Goal: Use online tool/utility: Utilize a website feature to perform a specific function

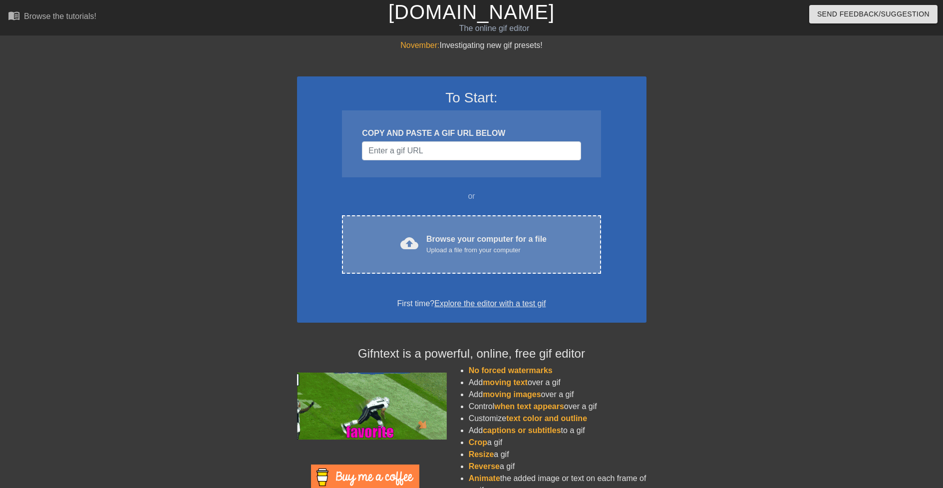
click at [436, 241] on div "Browse your computer for a file Upload a file from your computer" at bounding box center [486, 244] width 120 height 22
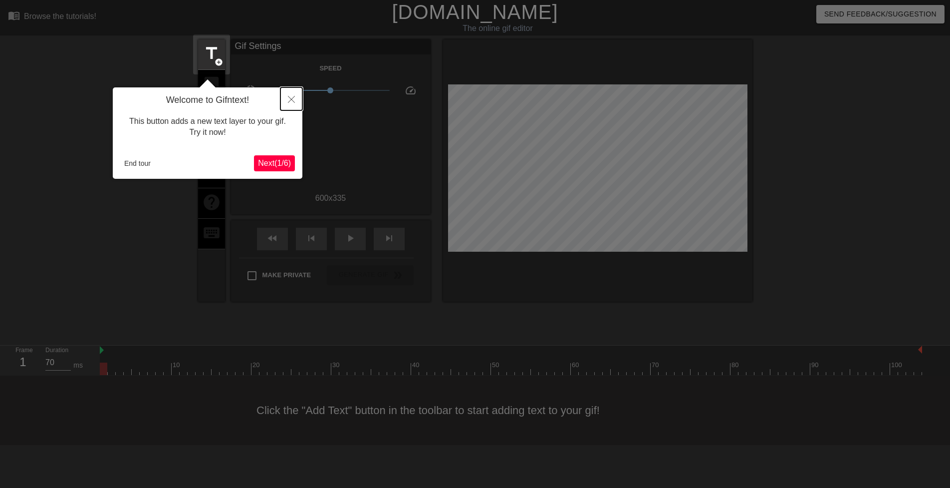
click at [293, 102] on icon "Close" at bounding box center [291, 99] width 7 height 7
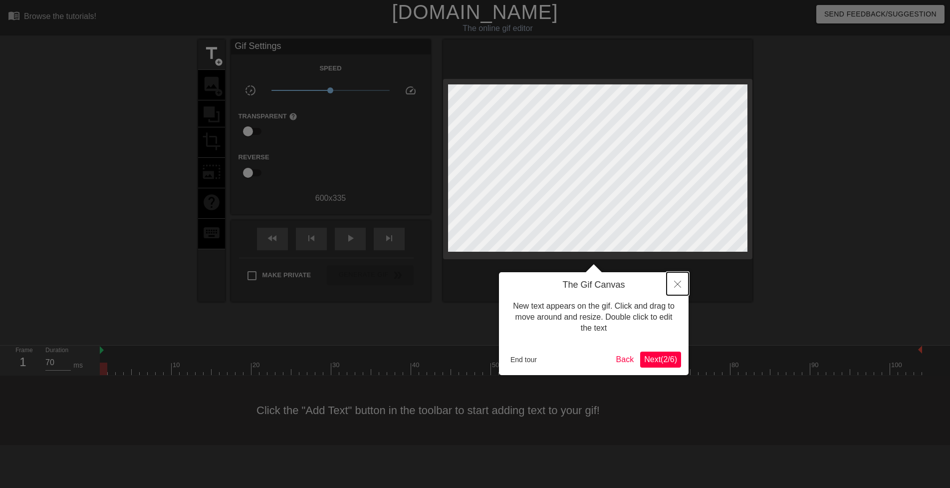
click at [676, 289] on button "Close" at bounding box center [678, 283] width 22 height 23
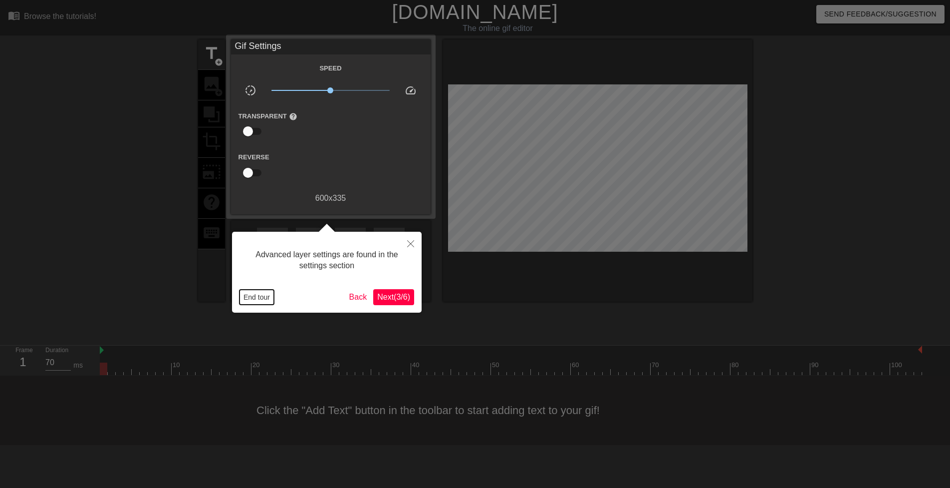
click at [260, 293] on button "End tour" at bounding box center [257, 297] width 34 height 15
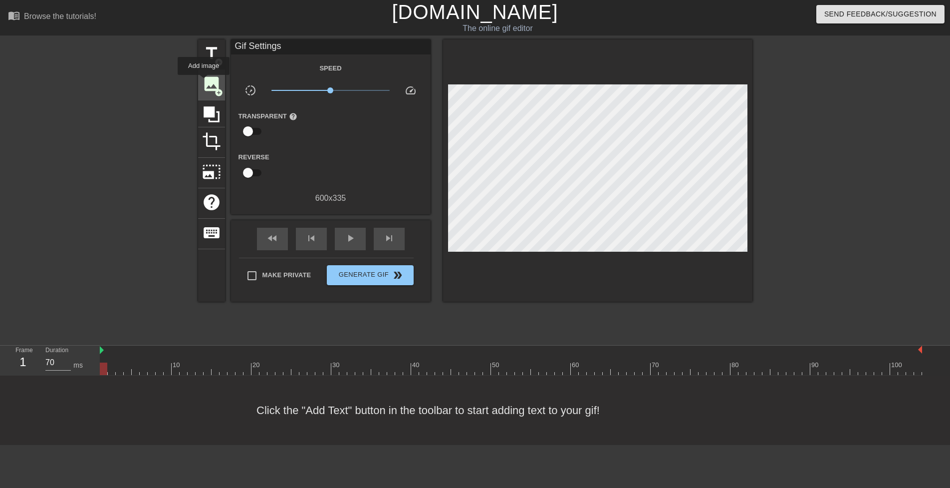
click at [204, 82] on span "image" at bounding box center [211, 83] width 19 height 19
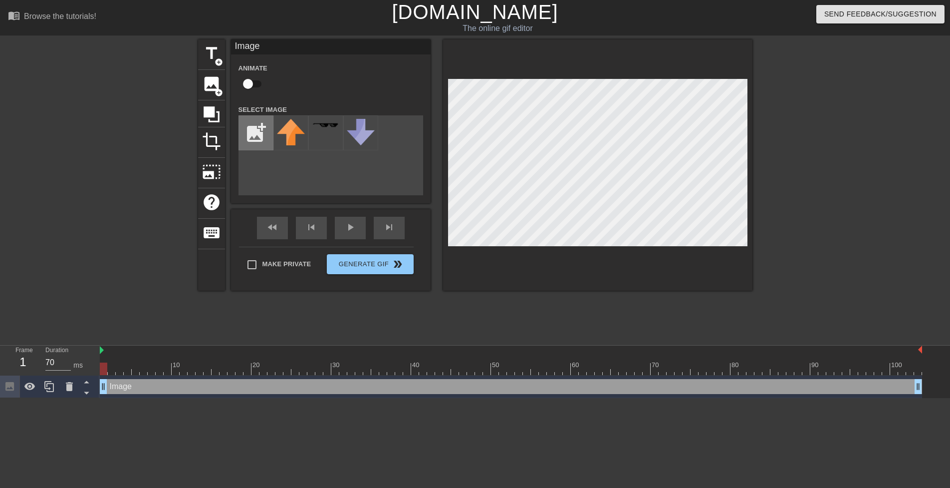
click at [263, 132] on input "file" at bounding box center [256, 133] width 34 height 34
type input "C:\fakepath\blank-white-7sn5o1woonmklx1h.jpg"
click at [289, 135] on img at bounding box center [291, 127] width 28 height 16
click at [569, 54] on div at bounding box center [597, 164] width 309 height 251
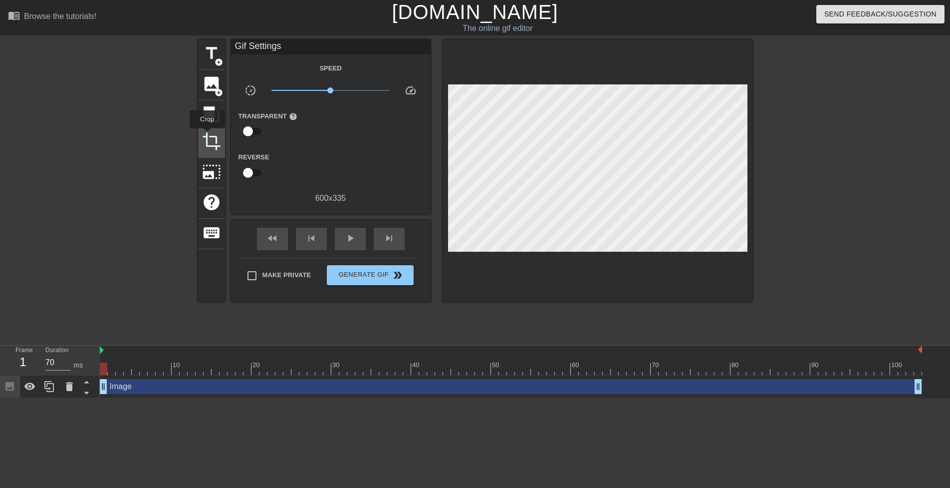
click at [207, 135] on span "crop" at bounding box center [211, 141] width 19 height 19
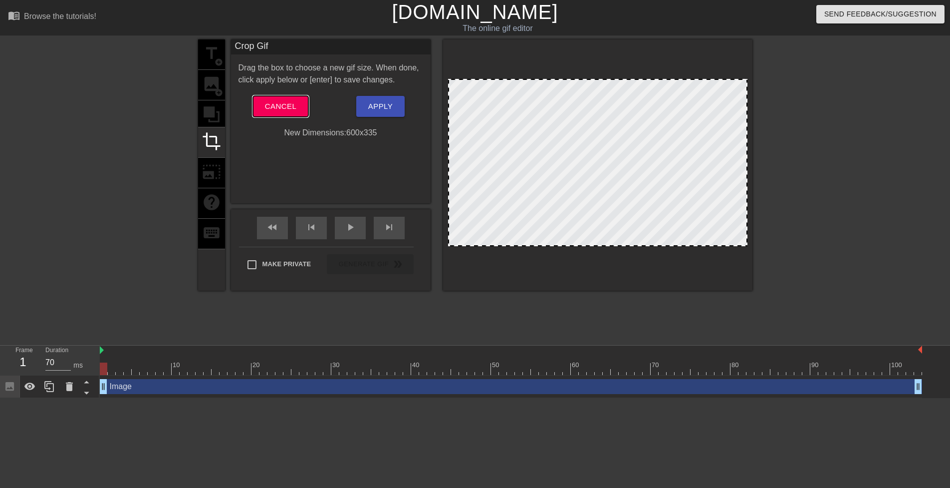
click at [297, 109] on button "Cancel" at bounding box center [280, 106] width 55 height 21
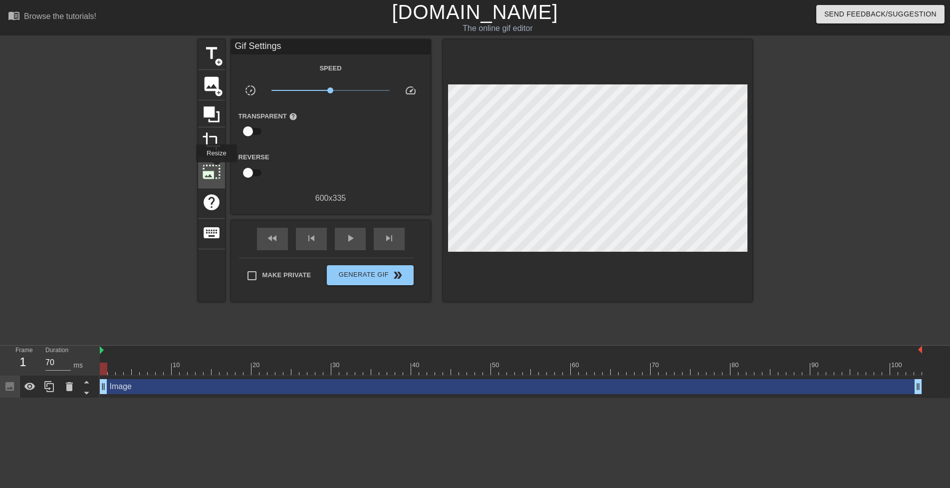
click at [216, 169] on span "photo_size_select_large" at bounding box center [211, 171] width 19 height 19
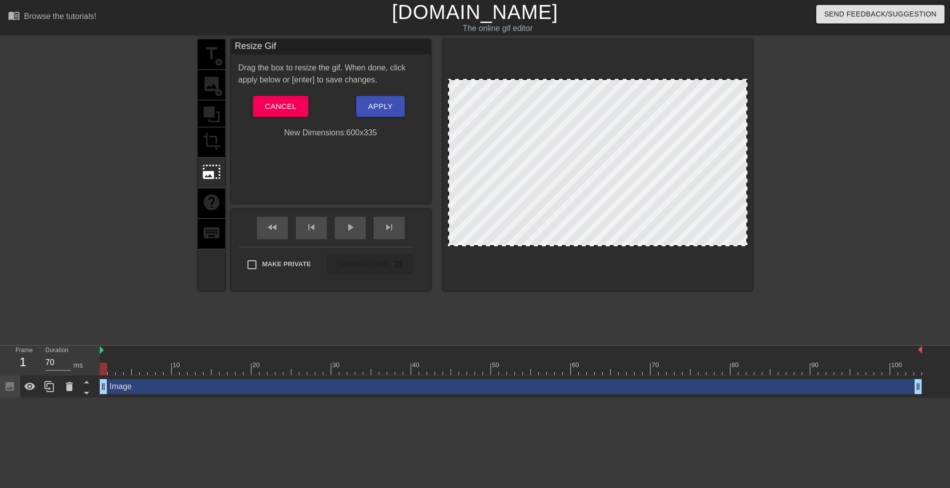
drag, startPoint x: 581, startPoint y: 123, endPoint x: 582, endPoint y: 105, distance: 18.5
click at [582, 110] on div at bounding box center [597, 162] width 299 height 167
click at [582, 104] on div at bounding box center [597, 162] width 299 height 167
click at [293, 103] on span "Cancel" at bounding box center [280, 106] width 31 height 13
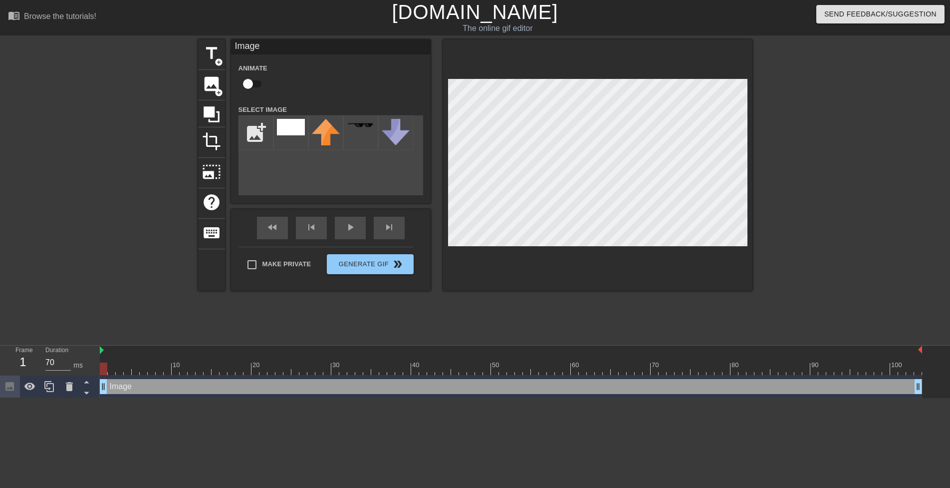
click at [155, 381] on div "Image drag_handle drag_handle" at bounding box center [511, 386] width 823 height 15
click at [75, 385] on icon at bounding box center [69, 386] width 12 height 12
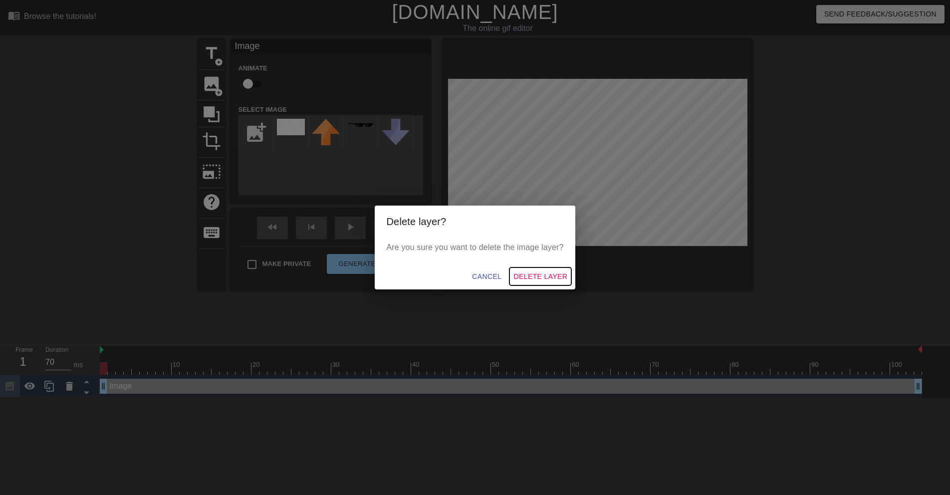
click at [541, 279] on span "Delete Layer" at bounding box center [541, 277] width 54 height 12
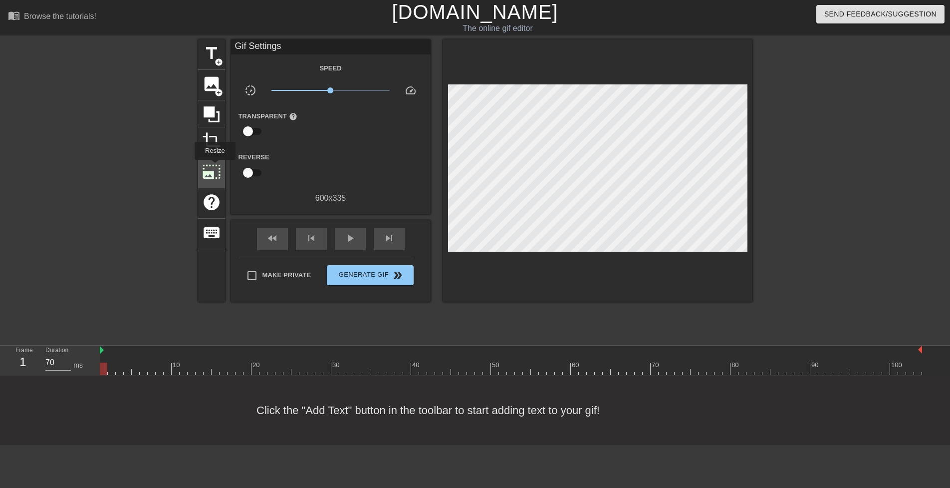
click at [214, 167] on span "photo_size_select_large" at bounding box center [211, 171] width 19 height 19
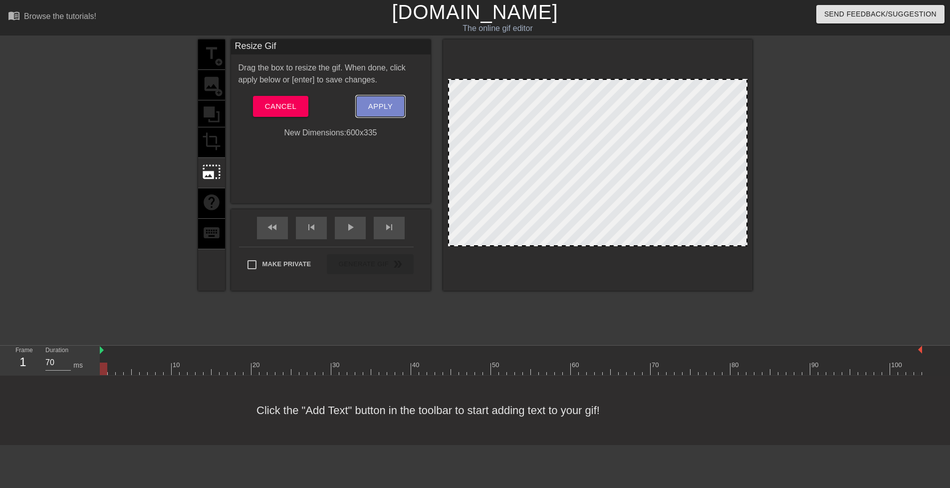
click at [374, 103] on span "Apply" at bounding box center [380, 106] width 24 height 13
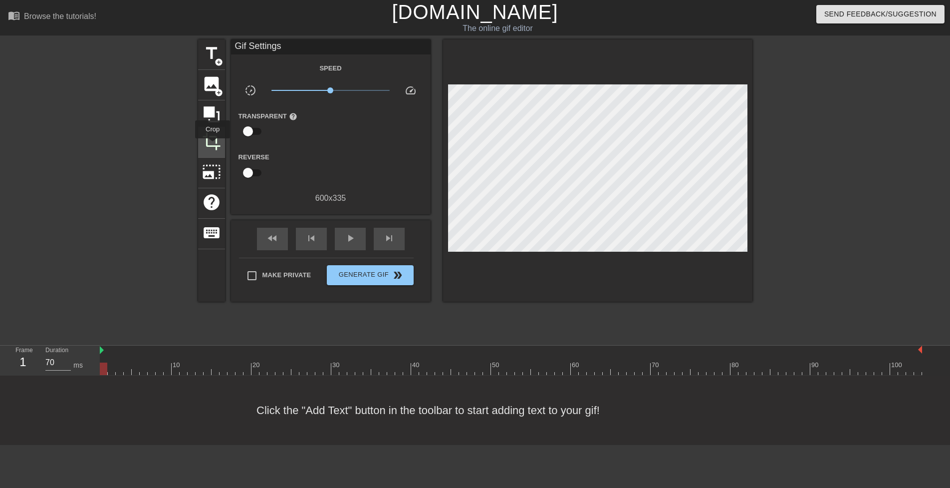
click at [213, 145] on span "crop" at bounding box center [211, 141] width 19 height 19
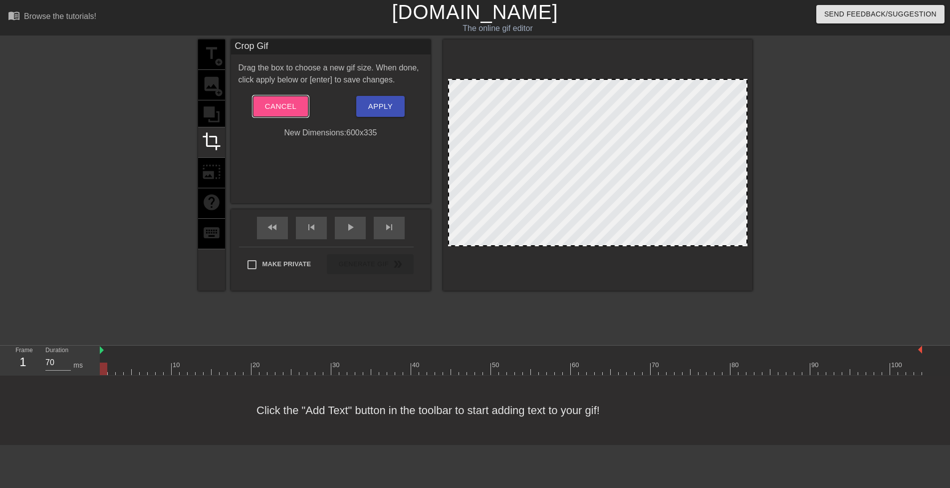
click at [281, 110] on span "Cancel" at bounding box center [280, 106] width 31 height 13
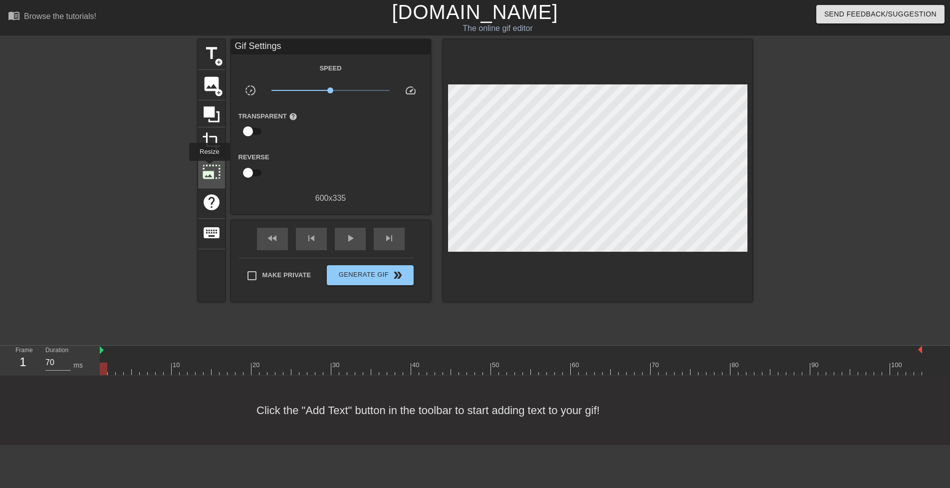
click at [209, 168] on span "photo_size_select_large" at bounding box center [211, 171] width 19 height 19
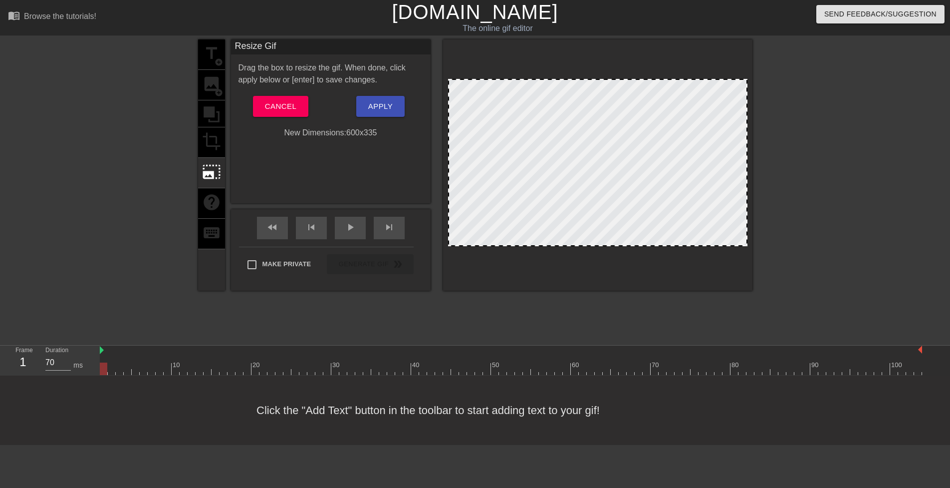
drag, startPoint x: 593, startPoint y: 245, endPoint x: 602, endPoint y: 246, distance: 9.0
click at [601, 246] on div at bounding box center [597, 164] width 309 height 251
click at [351, 229] on span "play_arrow" at bounding box center [350, 227] width 12 height 12
type input "70"
click at [351, 229] on span "pause" at bounding box center [350, 227] width 12 height 12
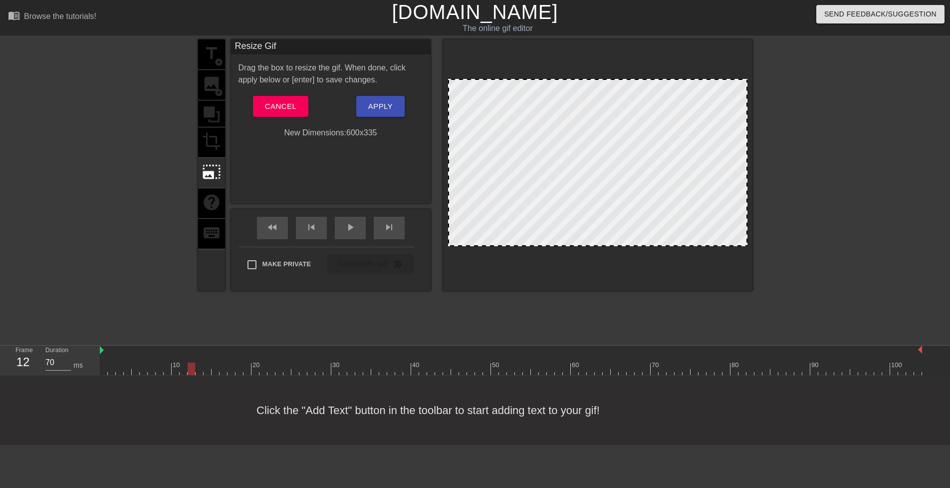
click at [748, 243] on div at bounding box center [597, 164] width 309 height 251
drag, startPoint x: 746, startPoint y: 241, endPoint x: 732, endPoint y: 231, distance: 16.9
click at [690, 201] on div at bounding box center [595, 161] width 295 height 165
click at [737, 238] on div at bounding box center [595, 161] width 295 height 165
drag, startPoint x: 739, startPoint y: 238, endPoint x: 717, endPoint y: 190, distance: 52.7
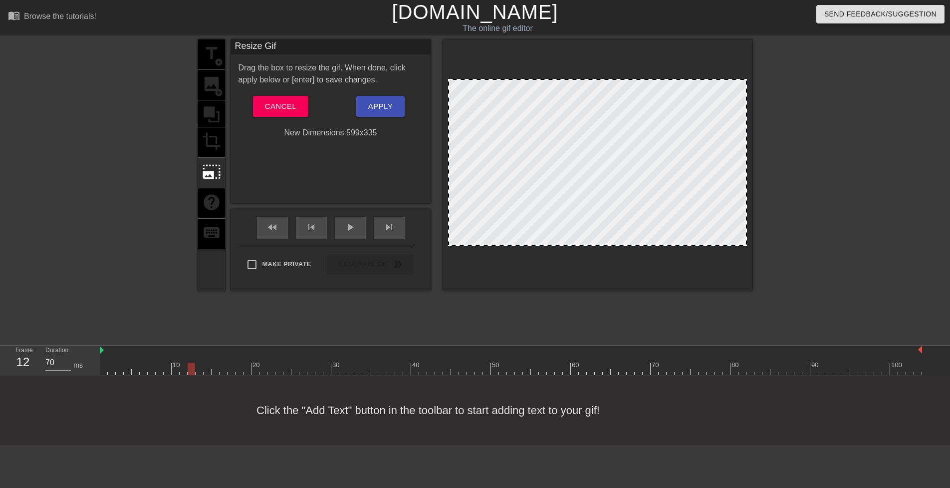
click at [765, 253] on div "title add_circle image add_circle crop photo_size_select_large help keyboard Re…" at bounding box center [475, 188] width 950 height 299
drag, startPoint x: 563, startPoint y: 143, endPoint x: 563, endPoint y: 150, distance: 7.0
click at [563, 150] on div at bounding box center [597, 162] width 299 height 167
drag, startPoint x: 564, startPoint y: 149, endPoint x: 529, endPoint y: 149, distance: 34.4
click at [564, 149] on div at bounding box center [597, 162] width 299 height 167
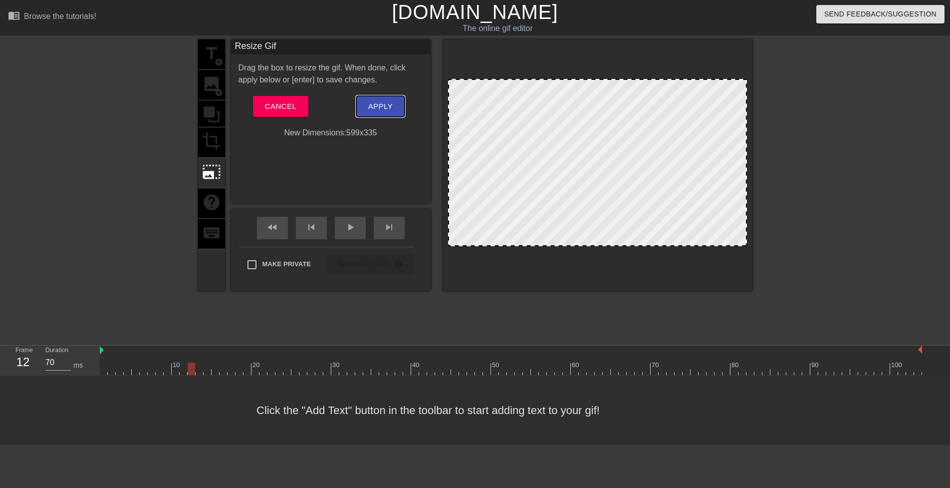
click at [372, 103] on span "Apply" at bounding box center [380, 106] width 24 height 13
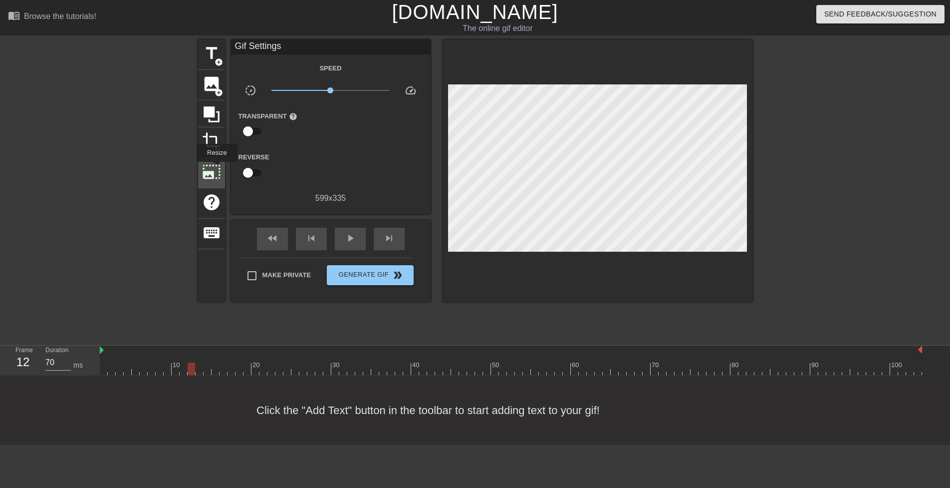
click at [216, 169] on span "photo_size_select_large" at bounding box center [211, 171] width 19 height 19
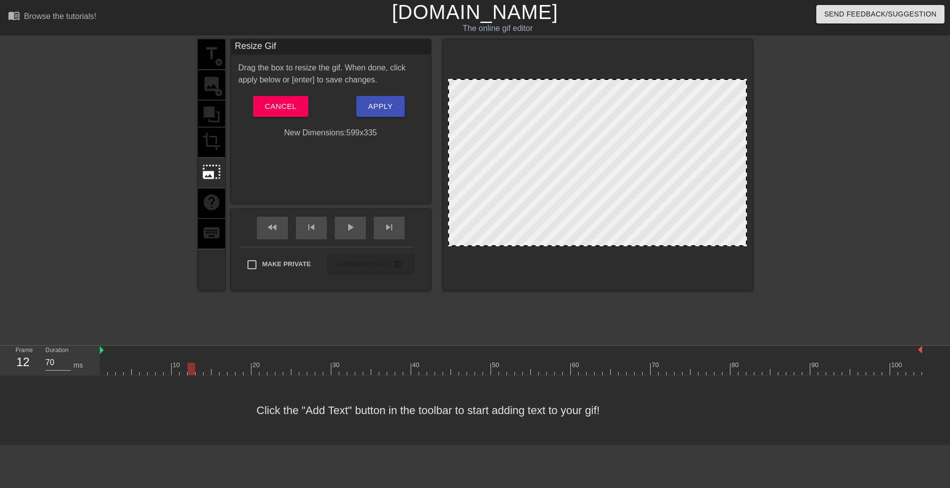
drag, startPoint x: 453, startPoint y: 82, endPoint x: 458, endPoint y: 88, distance: 7.8
click at [458, 88] on div at bounding box center [597, 162] width 299 height 167
drag, startPoint x: 742, startPoint y: 241, endPoint x: 757, endPoint y: 250, distance: 17.0
click at [757, 250] on div "title add_circle image add_circle crop photo_size_select_large help keyboard Re…" at bounding box center [475, 188] width 950 height 299
click at [591, 253] on div at bounding box center [597, 164] width 309 height 251
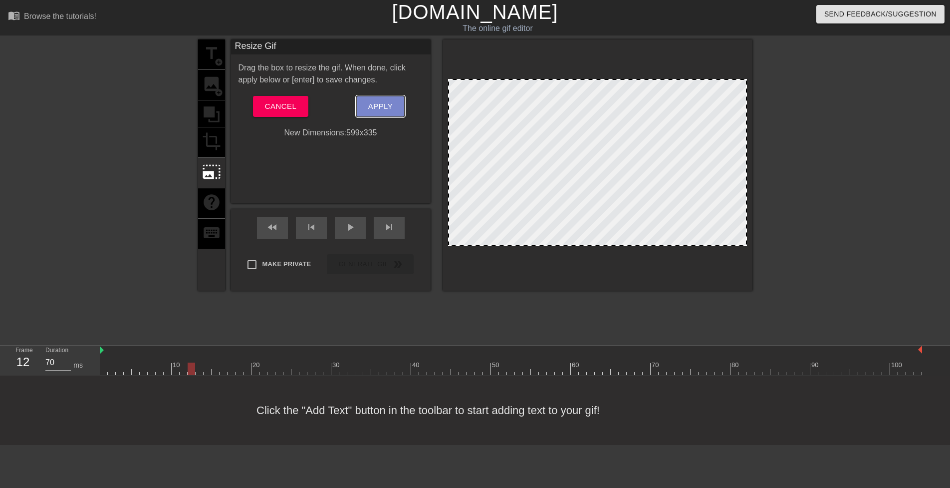
click at [398, 108] on button "Apply" at bounding box center [380, 106] width 48 height 21
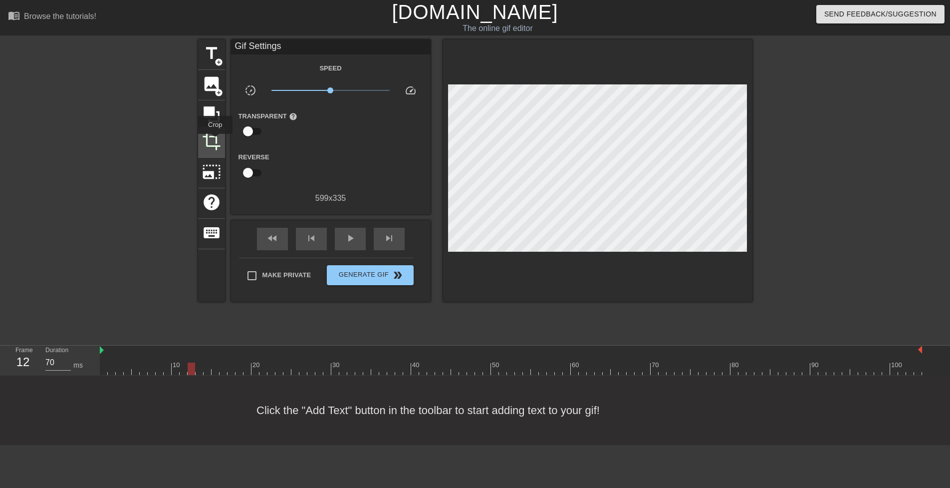
click at [215, 141] on span "crop" at bounding box center [211, 141] width 19 height 19
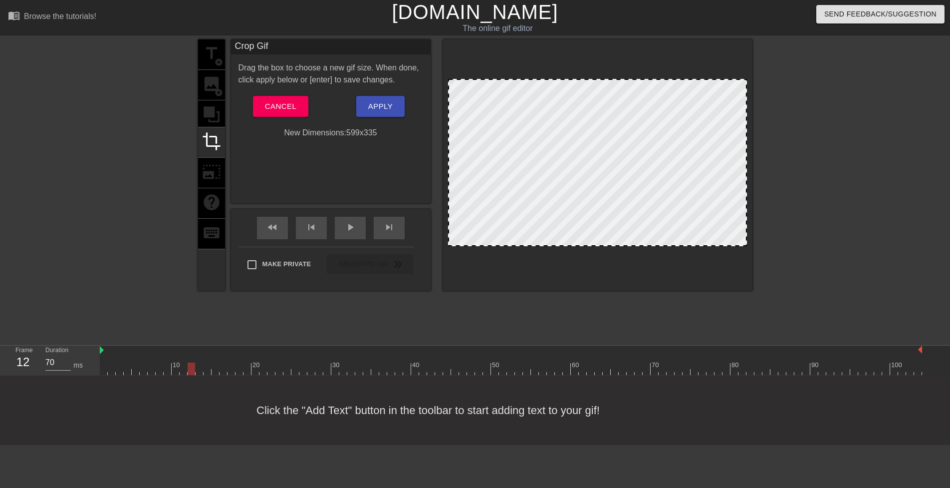
drag, startPoint x: 602, startPoint y: 80, endPoint x: 602, endPoint y: 75, distance: 5.0
click at [602, 74] on div at bounding box center [597, 164] width 309 height 251
click at [282, 107] on span "Cancel" at bounding box center [280, 106] width 31 height 13
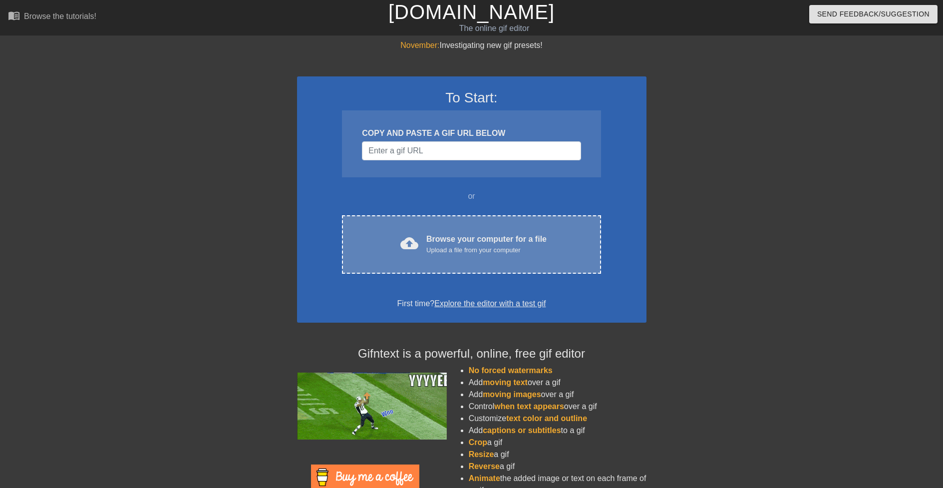
click at [441, 249] on div "Upload a file from your computer" at bounding box center [486, 250] width 120 height 10
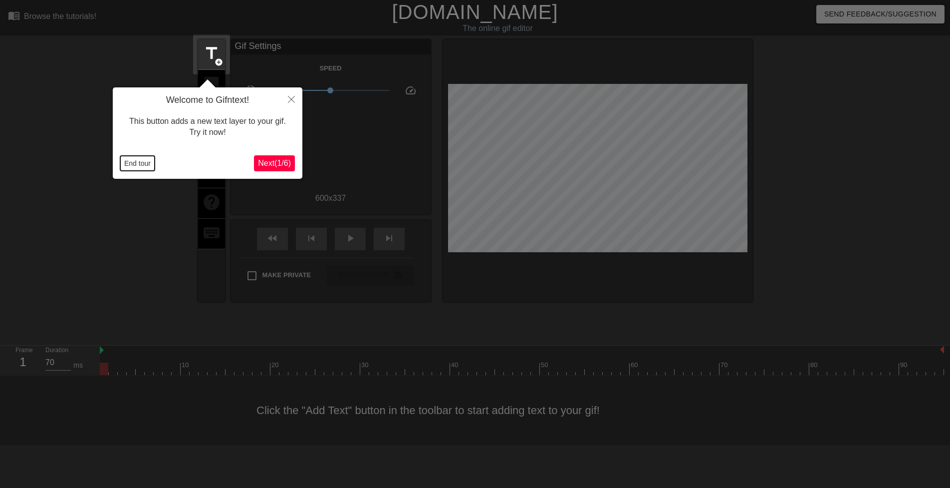
click at [136, 160] on button "End tour" at bounding box center [137, 163] width 34 height 15
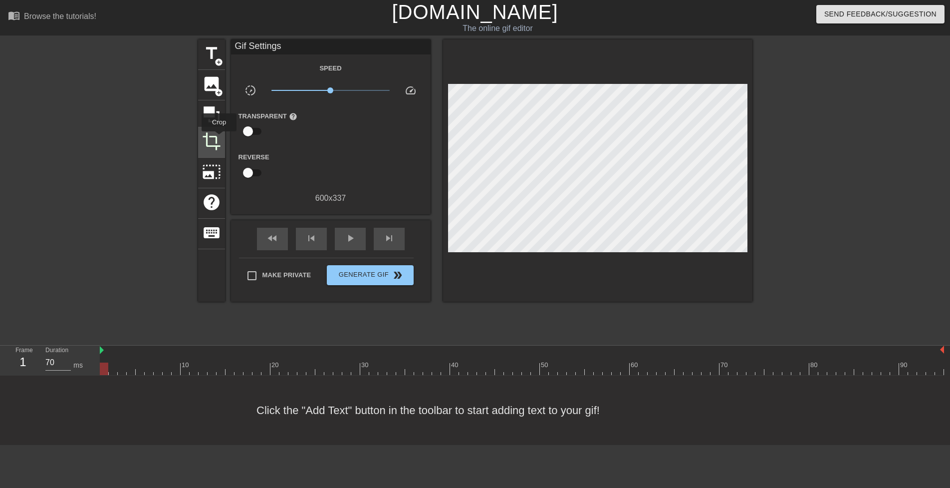
click at [215, 142] on span "crop" at bounding box center [211, 141] width 19 height 19
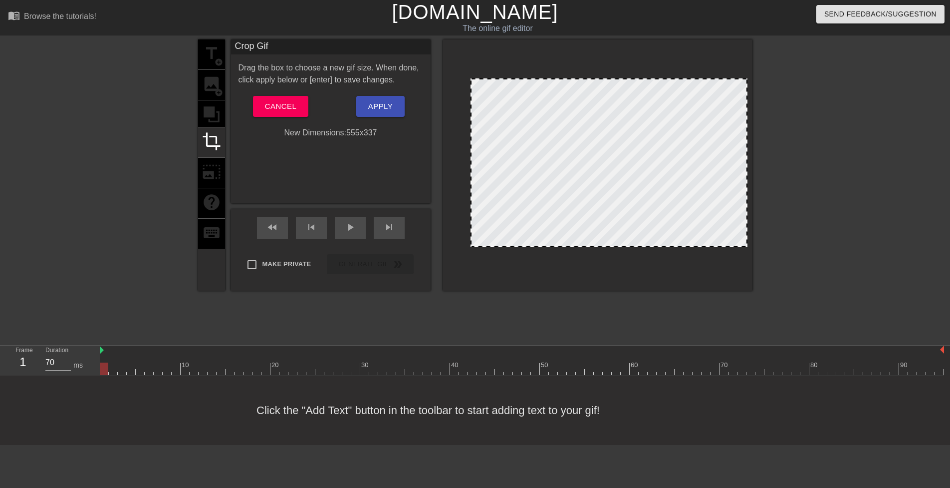
drag, startPoint x: 450, startPoint y: 172, endPoint x: 472, endPoint y: 172, distance: 22.5
click at [712, 232] on div at bounding box center [606, 162] width 277 height 168
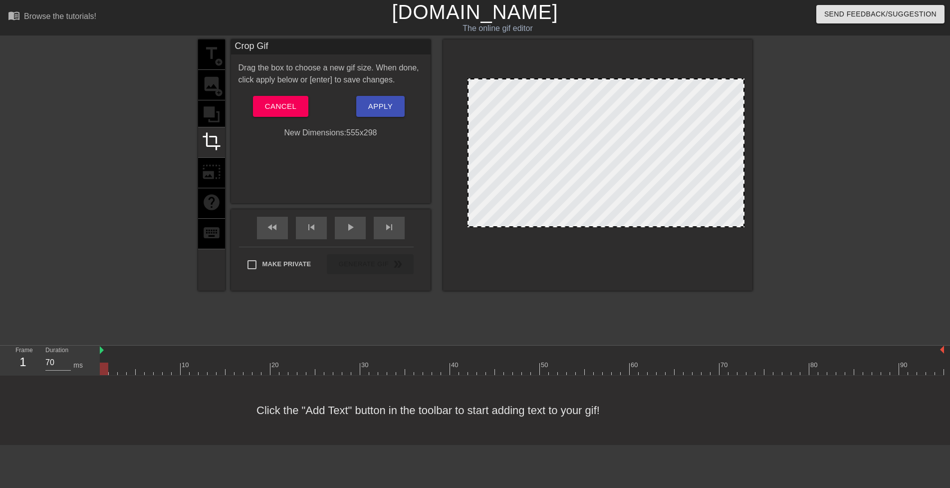
drag, startPoint x: 609, startPoint y: 245, endPoint x: 610, endPoint y: 226, distance: 19.5
drag, startPoint x: 741, startPoint y: 167, endPoint x: 723, endPoint y: 169, distance: 18.6
click at [788, 165] on div at bounding box center [840, 188] width 150 height 299
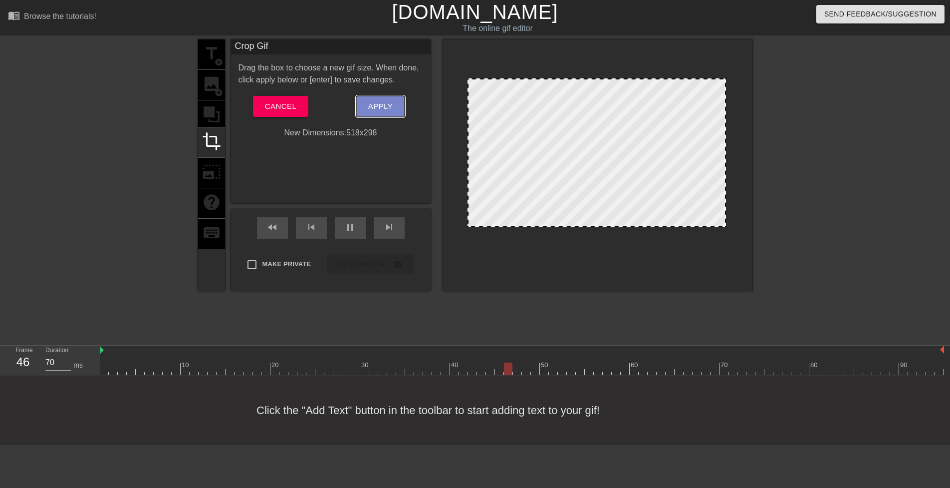
click at [380, 101] on span "Apply" at bounding box center [380, 106] width 24 height 13
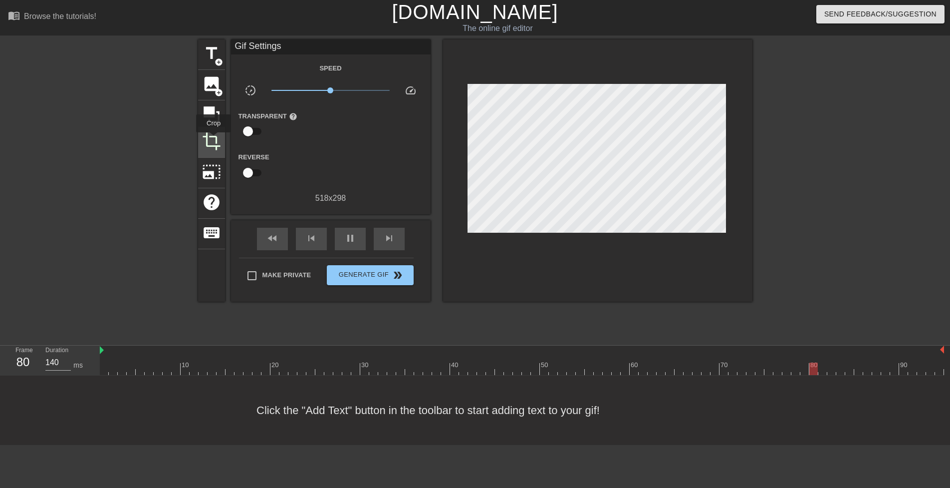
click at [214, 139] on span "crop" at bounding box center [211, 141] width 19 height 19
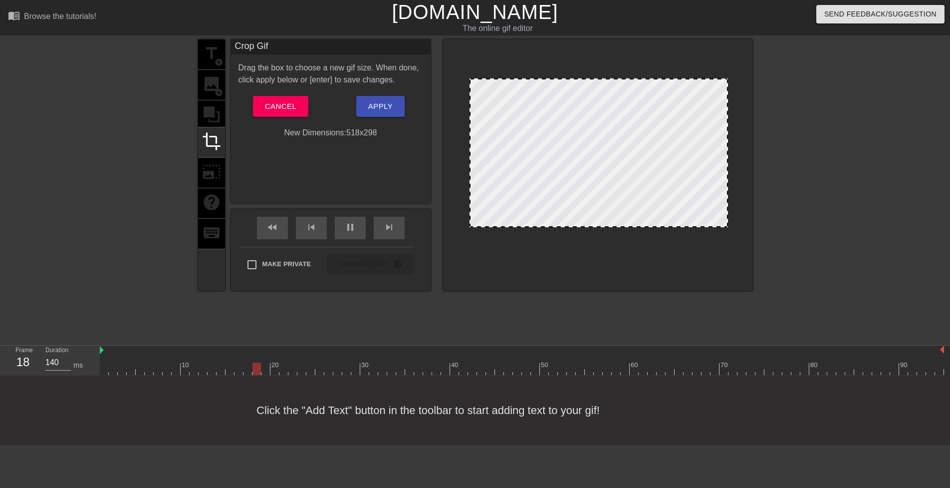
click at [473, 169] on div at bounding box center [599, 152] width 259 height 149
click at [510, 167] on div at bounding box center [599, 152] width 259 height 149
click at [725, 166] on div at bounding box center [724, 152] width 5 height 147
drag, startPoint x: 761, startPoint y: 166, endPoint x: 633, endPoint y: 155, distance: 128.2
click at [761, 166] on div "title add_circle image add_circle crop photo_size_select_large help keyboard Cr…" at bounding box center [475, 188] width 950 height 299
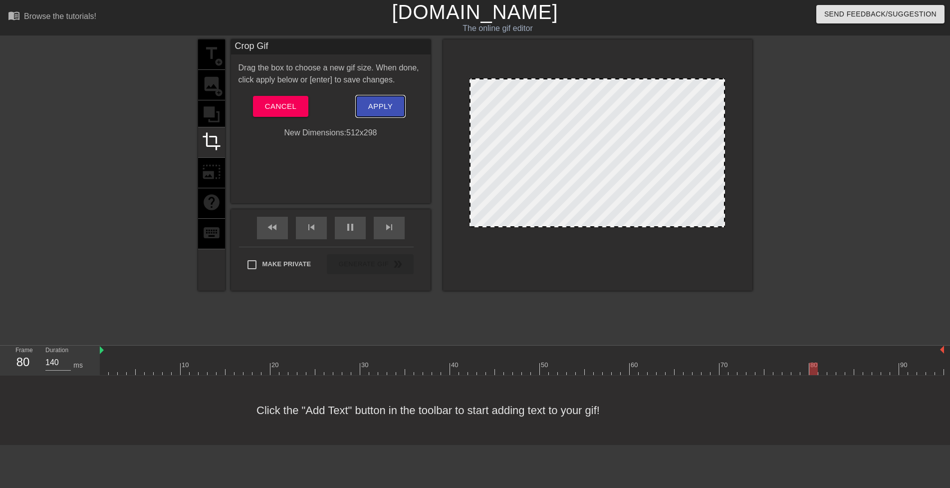
click at [384, 104] on span "Apply" at bounding box center [380, 106] width 24 height 13
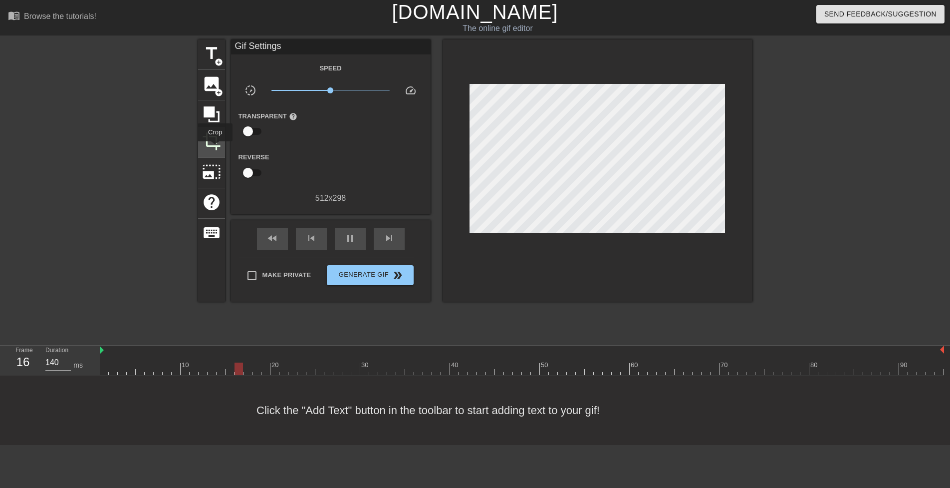
click at [215, 148] on span "crop" at bounding box center [211, 141] width 19 height 19
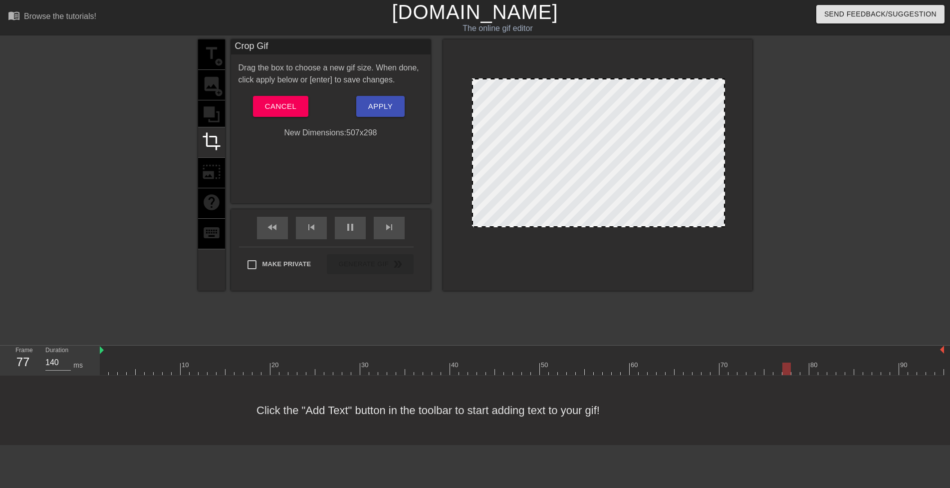
click at [472, 166] on div at bounding box center [473, 152] width 5 height 147
click at [379, 99] on button "Apply" at bounding box center [380, 106] width 48 height 21
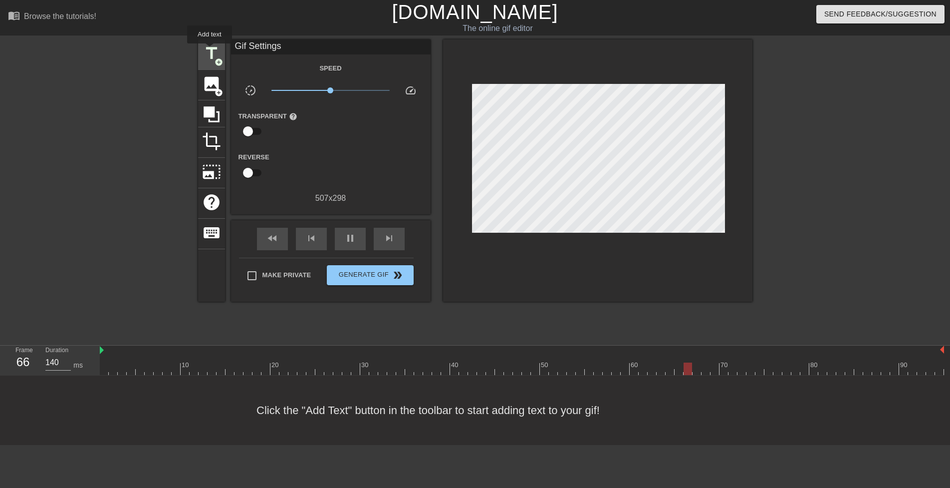
drag, startPoint x: 210, startPoint y: 50, endPoint x: 215, endPoint y: 50, distance: 5.0
click at [210, 50] on span "title" at bounding box center [211, 53] width 19 height 19
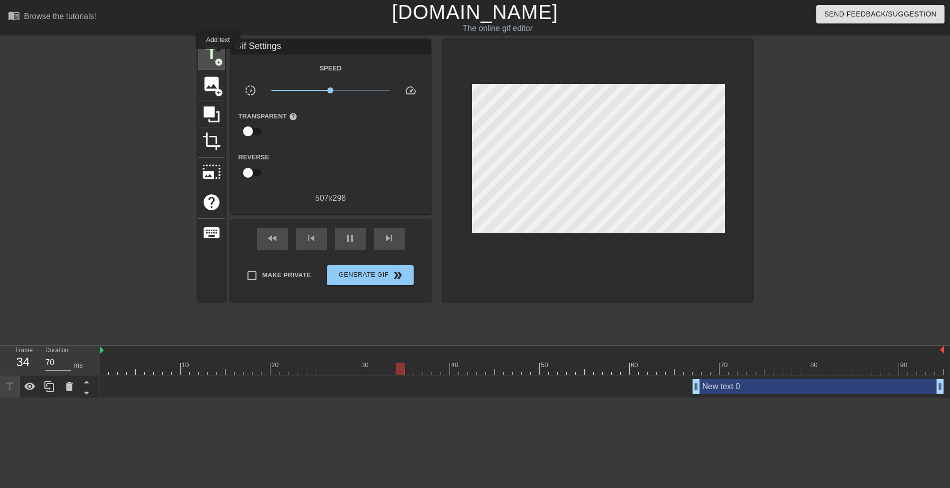
click at [208, 51] on span "title" at bounding box center [211, 53] width 19 height 19
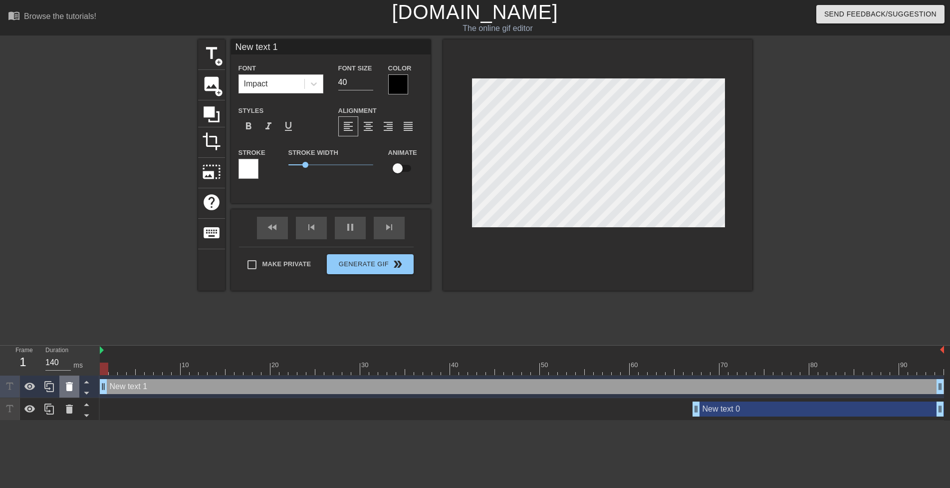
drag, startPoint x: 417, startPoint y: 387, endPoint x: 78, endPoint y: 390, distance: 338.4
click at [78, 390] on div "Frame 1 Duration 140 ms 10 20 30 40 50 60 70 80 90 New text 1 drag_handle drag_…" at bounding box center [475, 382] width 950 height 75
type input "60"
click at [721, 405] on div "New text 0 drag_handle drag_handle" at bounding box center [819, 408] width 252 height 15
type input "New text 0"
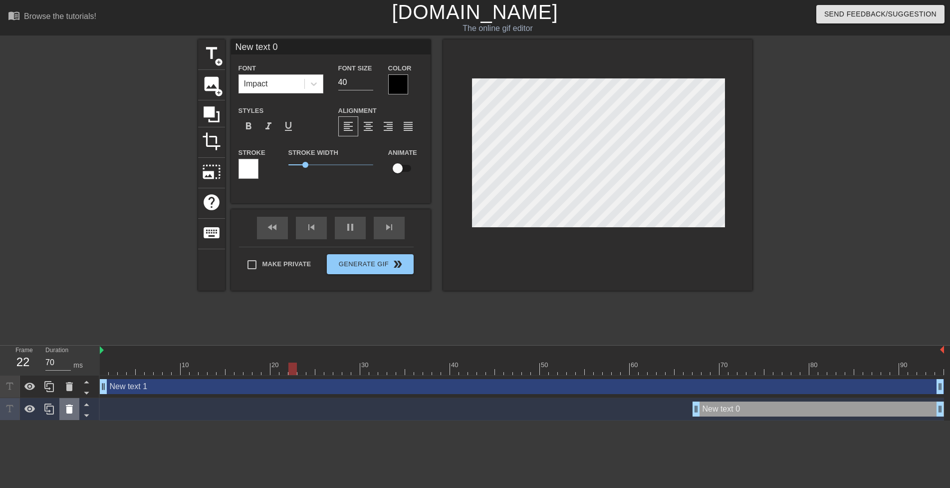
click at [68, 407] on icon at bounding box center [69, 408] width 7 height 9
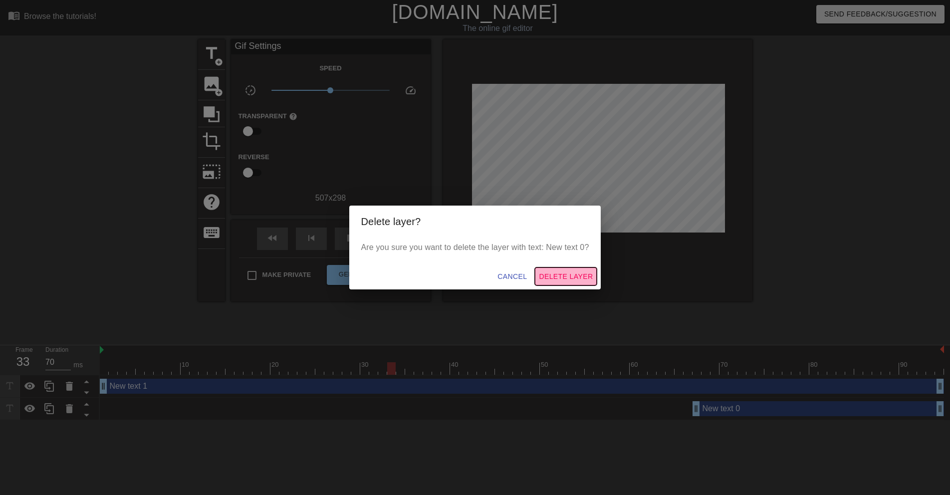
click at [567, 275] on span "Delete Layer" at bounding box center [566, 277] width 54 height 12
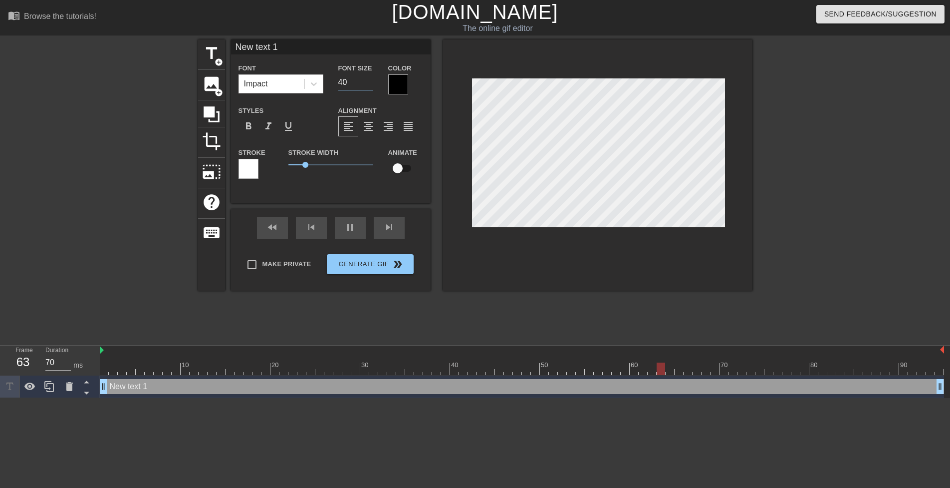
click at [333, 81] on div "Font Size 40" at bounding box center [356, 78] width 50 height 32
type input "140"
type input "2"
type input "70"
type input "20"
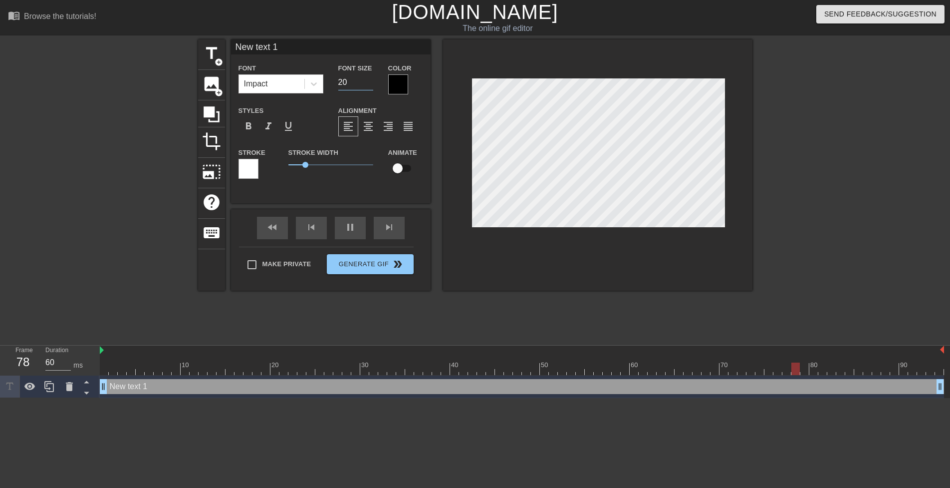
type input "140"
type input "20"
type input "70"
type input "M"
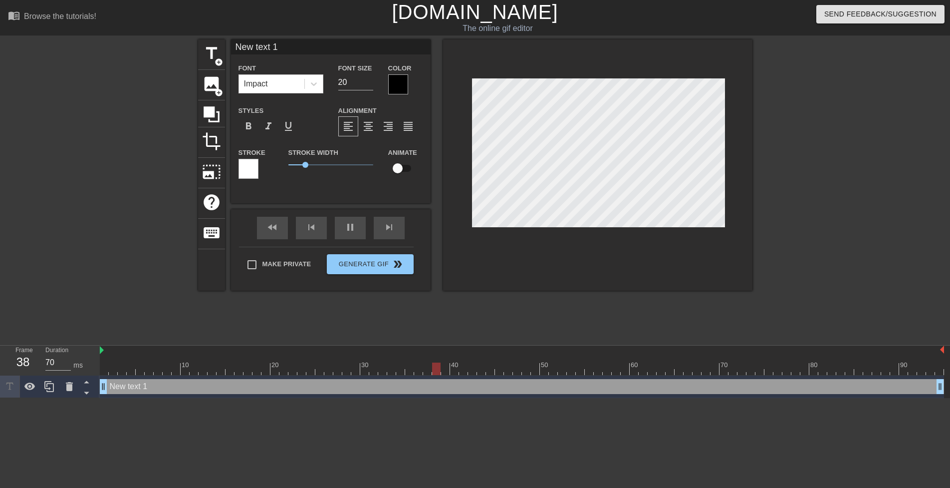
type textarea "M"
type input "60"
type input "Me"
type textarea "Me"
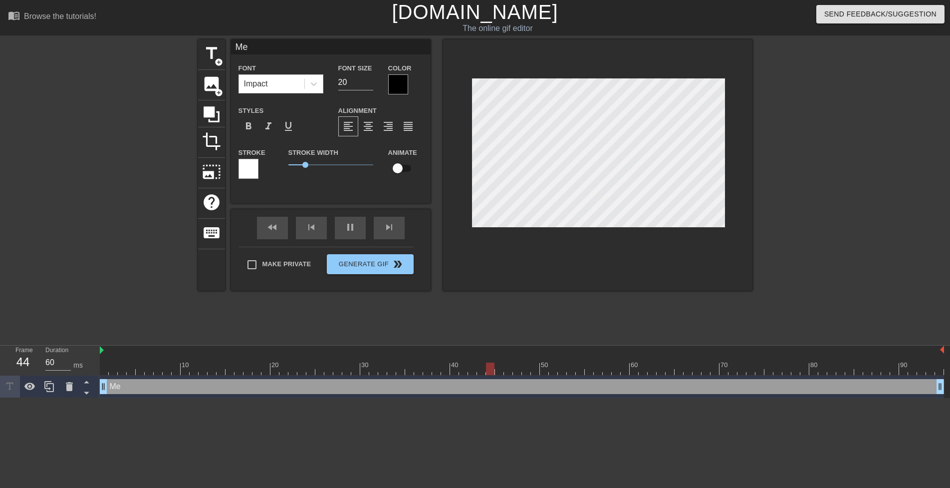
type input "70"
type input "Me"
type textarea "Me"
type input "140"
type input "Me c"
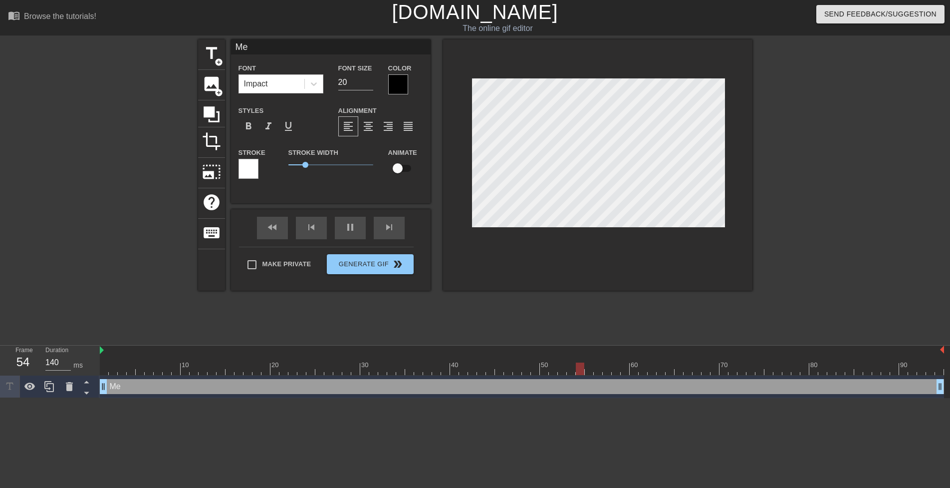
type textarea "Me c"
type input "140"
type input "Me ch"
type textarea "Me ch"
type input "60"
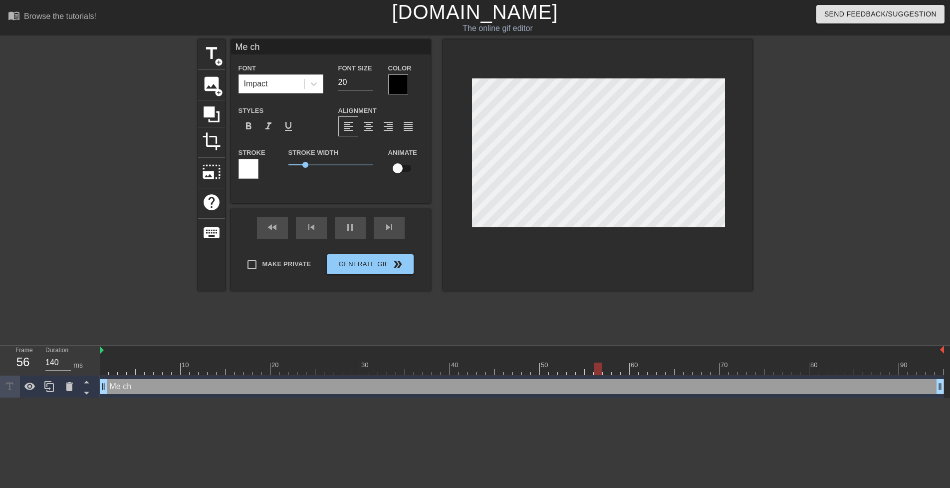
type input "Me che"
type textarea "Me che"
type input "70"
type input "Me chec"
type textarea "Me chec"
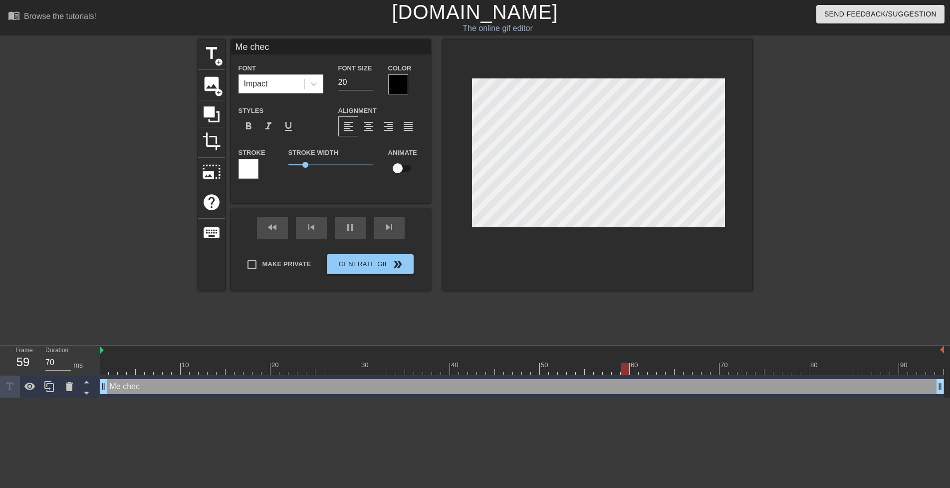
type input "Me check"
type textarea "Me check"
type input "60"
type input "Me [PERSON_NAME]"
type textarea "Me [PERSON_NAME]"
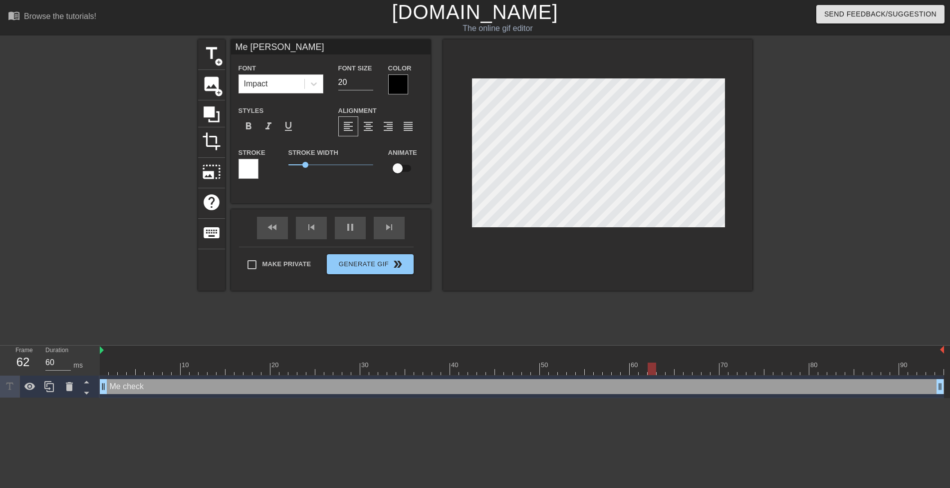
type input "70"
type input "Me checkin"
type textarea "Me checkin"
type input "Me checking"
type textarea "Me checking"
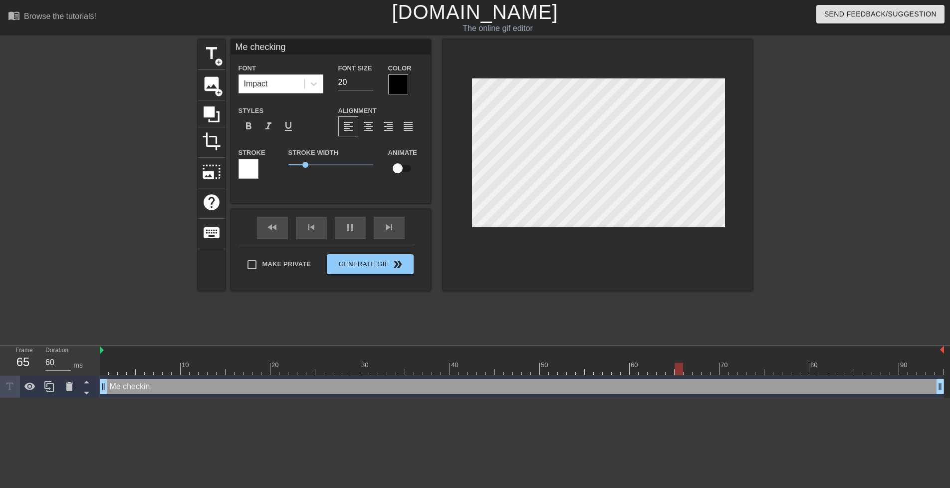
type input "140"
type input "Me checking"
type textarea "Me checking"
type input "70"
type input "Me checking [URL][DOMAIN_NAME]"
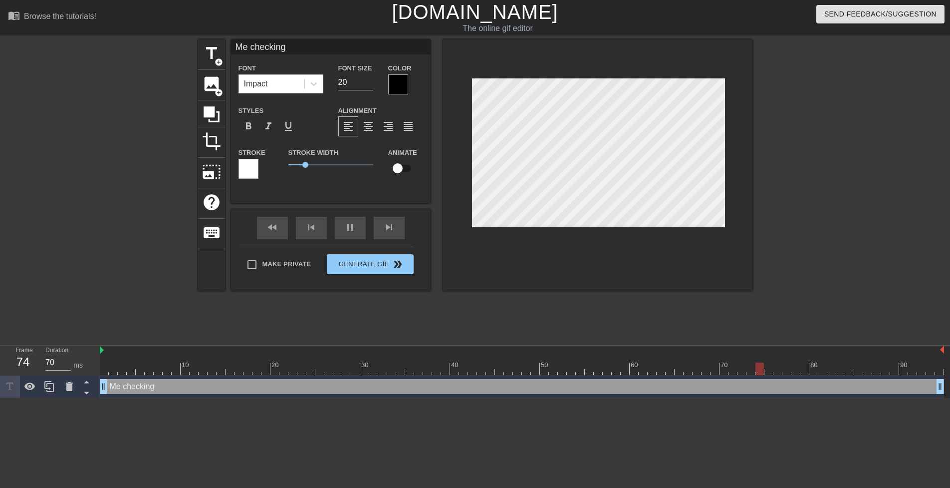
type textarea "Me checking [URL][DOMAIN_NAME]"
type input "60"
type input "Me checking [URL][DOMAIN_NAME]"
type textarea "Me checking [URL][DOMAIN_NAME]"
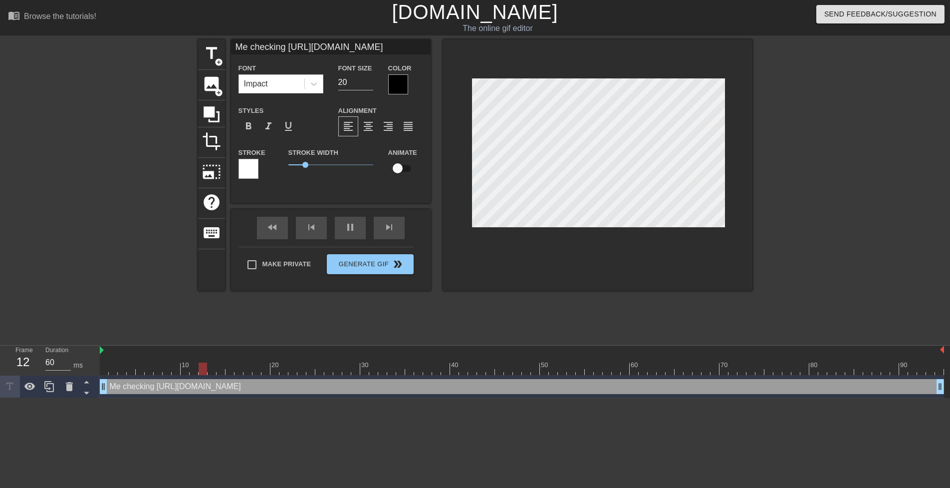
type input "70"
type input "Me checking [URL][DOMAIN_NAME] f"
type textarea "Me checking [URL][DOMAIN_NAME] f"
type input "140"
type input "Me checking [URL][DOMAIN_NAME] fo"
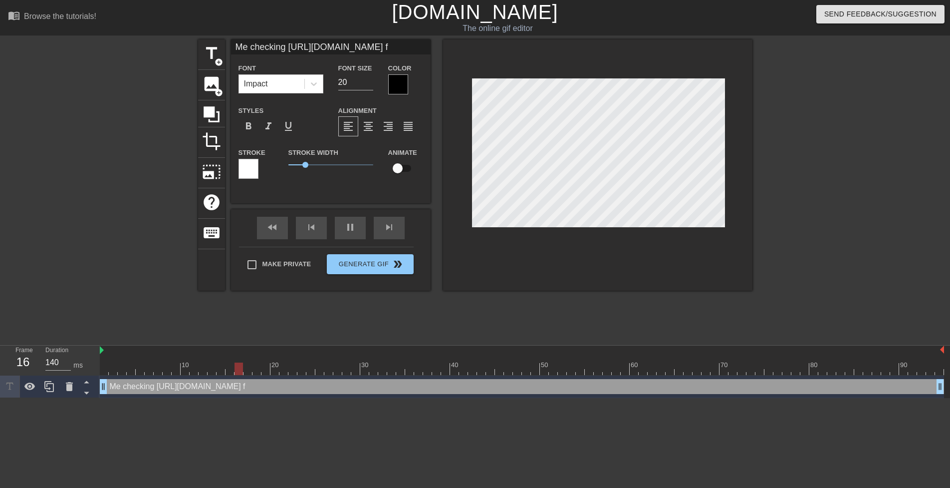
type textarea "Me checking [URL][DOMAIN_NAME] fo"
type input "Me checking [URL][DOMAIN_NAME] for"
type textarea "Me checking [URL][DOMAIN_NAME] for"
type input "140"
type input "Me checking [URL][DOMAIN_NAME] for"
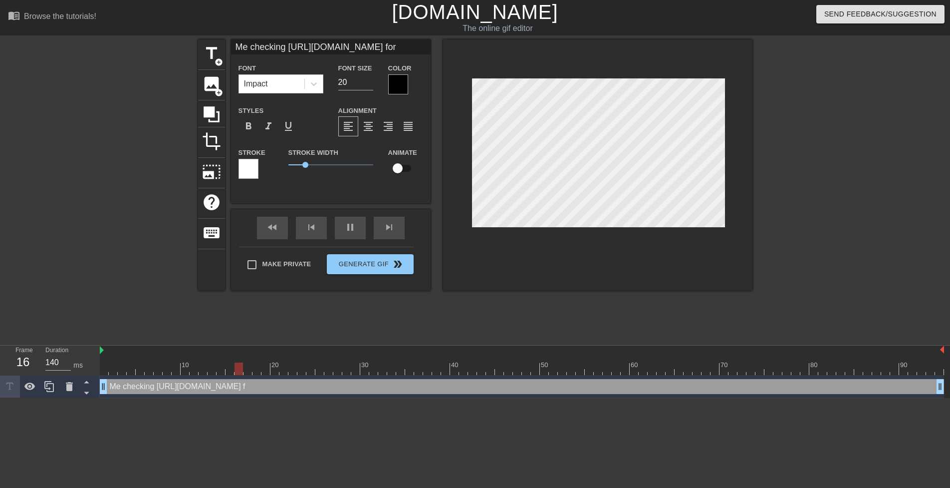
type textarea "Me checking [URL][DOMAIN_NAME] for"
type input "60"
type input "Me checking [URL][DOMAIN_NAME] for t"
type textarea "Me checking [URL][DOMAIN_NAME] for t"
type input "70"
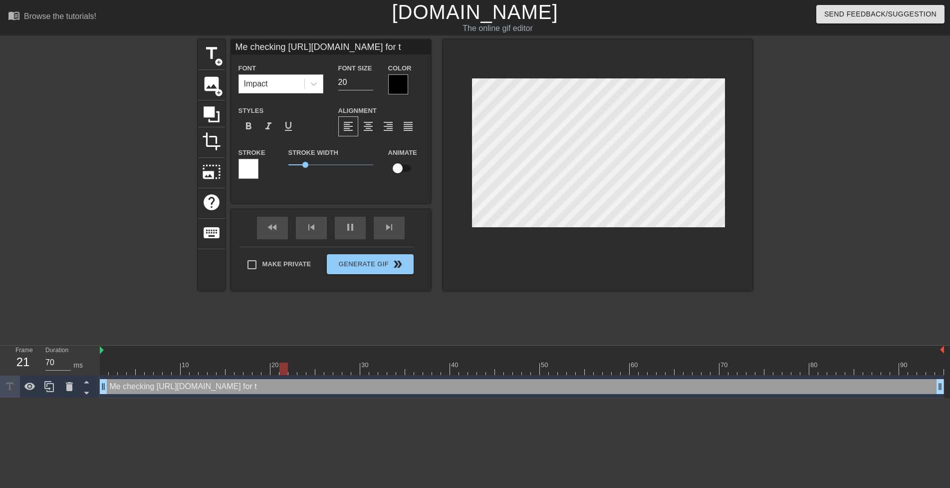
type input "Me checking [URL][DOMAIN_NAME] for th"
type textarea "Me checking [URL][DOMAIN_NAME] for th"
type input "60"
type input "Me checking [URL][DOMAIN_NAME] for the"
type textarea "Me checking [URL][DOMAIN_NAME] for the"
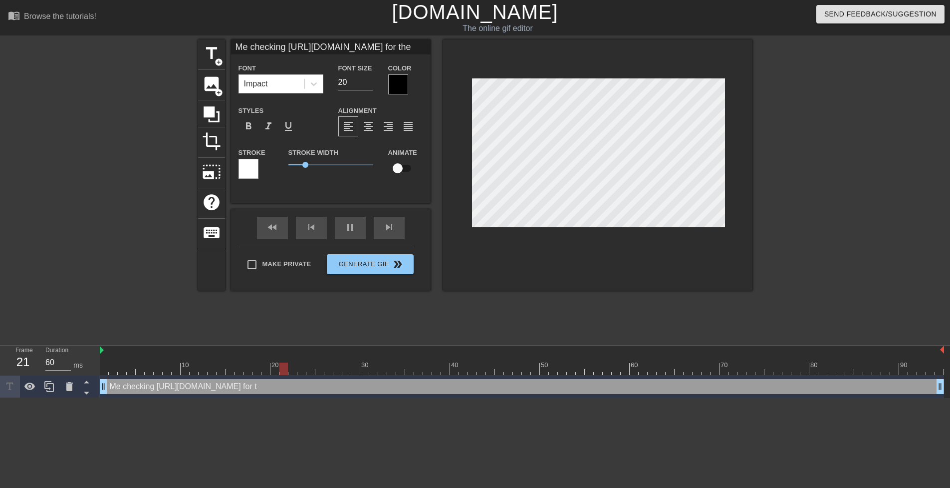
type input "70"
type input "Me checking [URL][DOMAIN_NAME] for the"
type textarea "Me checking [URL][DOMAIN_NAME] for the"
type input "70"
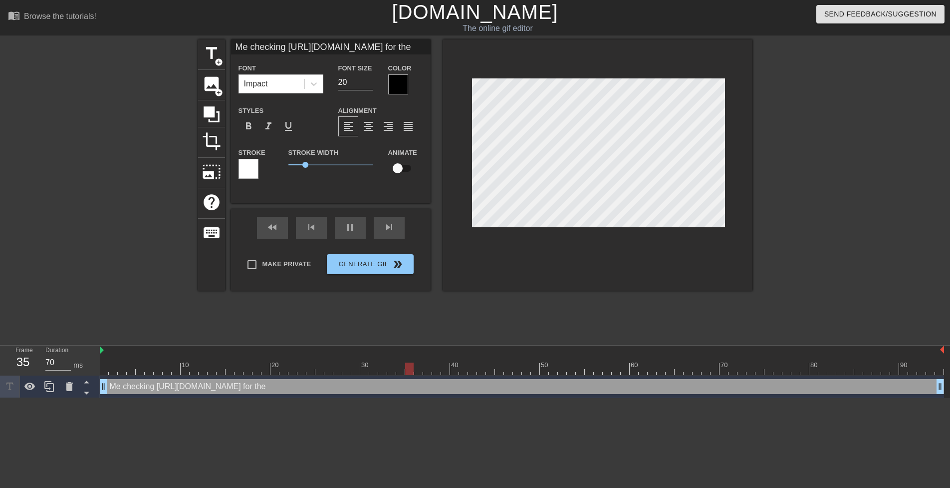
type input "Me checking [URL][DOMAIN_NAME] for the 9"
type textarea "Me checking [URL][DOMAIN_NAME] for the 9"
type input "70"
type input "Me checking [URL][DOMAIN_NAME] for the 9t"
type textarea "Me checking [URL][DOMAIN_NAME] for the 9t"
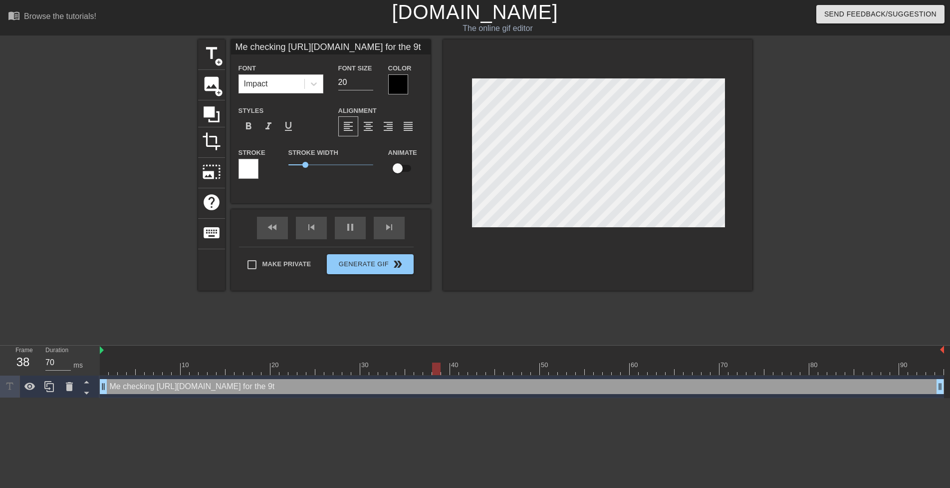
type input "Me checking [URL][DOMAIN_NAME] for the 9th"
type textarea "Me checking [URL][DOMAIN_NAME] for the 9th"
type input "140"
type input "Me checking [URL][DOMAIN_NAME] for the 9th"
type textarea "Me checking [URL][DOMAIN_NAME] for the 9th"
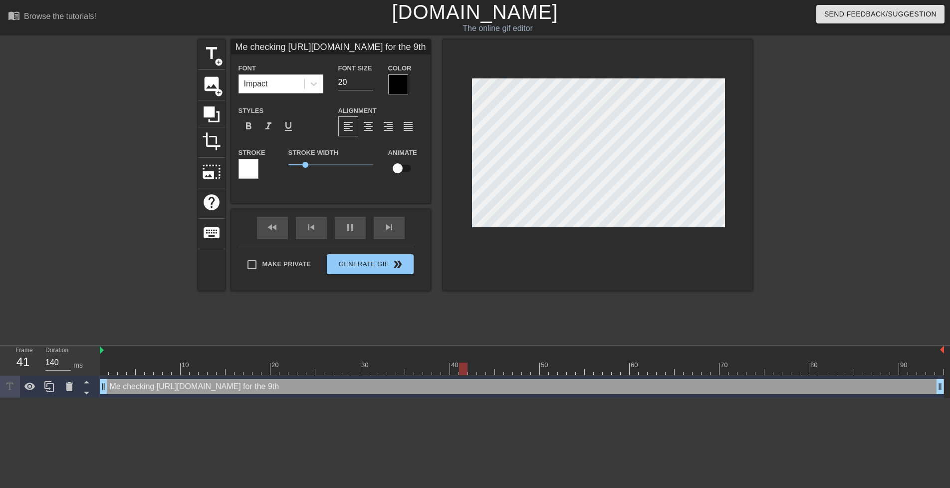
type input "Me checking [URL][DOMAIN_NAME] for the 9th t"
type textarea "Me checking [URL][DOMAIN_NAME] for the 9th t"
type input "70"
type input "Me checking [URL][DOMAIN_NAME] for the 9th ti"
type textarea "Me checking [URL][DOMAIN_NAME] for the 9th ti"
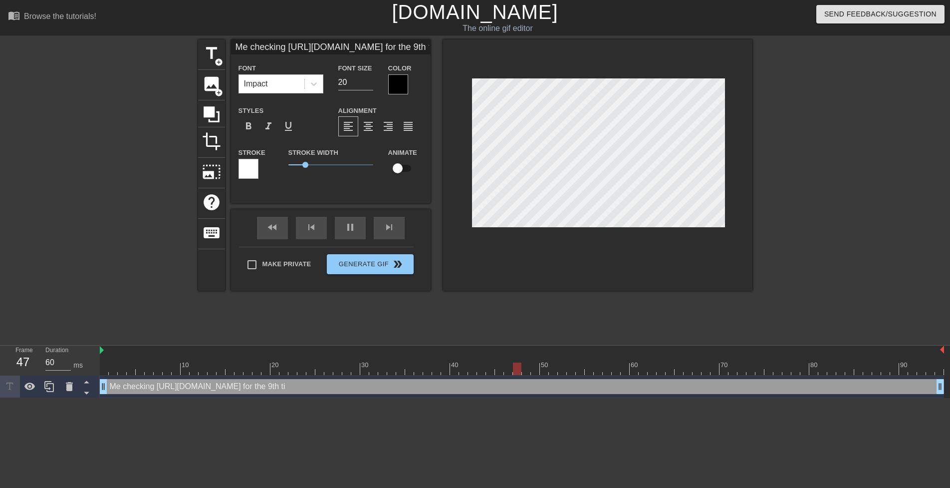
type input "70"
type input "Me checking [URL][DOMAIN_NAME] for the 9th [PERSON_NAME]"
type textarea "Me checking [URL][DOMAIN_NAME] for the 9th [PERSON_NAME]"
type input "60"
type input "Me checking [URL][DOMAIN_NAME] for the 9th time"
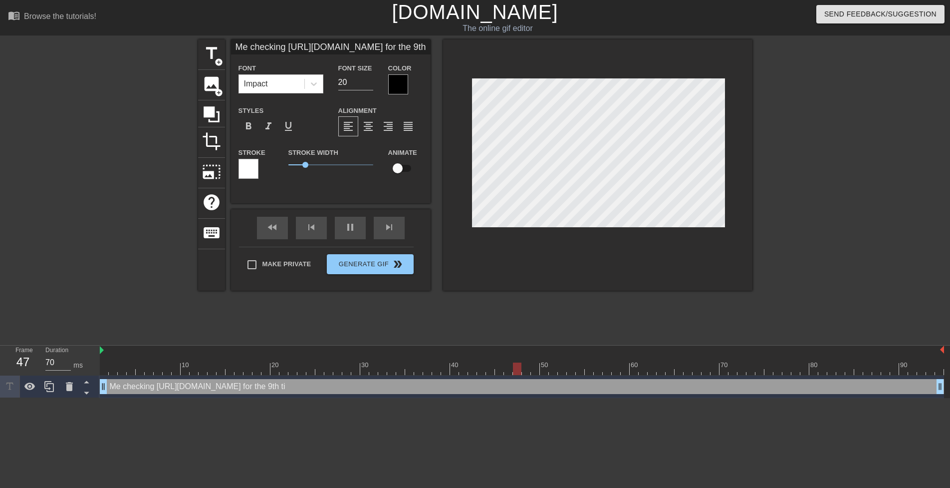
type textarea "Me checking [URL][DOMAIN_NAME] for the 9th time"
type input "70"
type input "Me checking [URL][DOMAIN_NAME] for the 9th time"
type textarea "Me checking [URL][DOMAIN_NAME] for the 9th time"
type input "140"
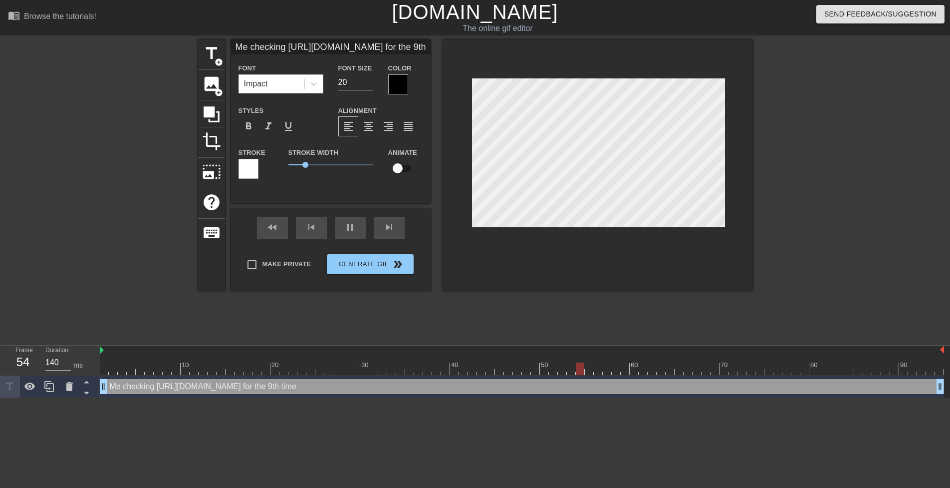
type input "Me checking [URL][DOMAIN_NAME] for the 9th time a"
type textarea "Me checking [URL][DOMAIN_NAME] for the 9th time a"
type input "Me checking [URL][DOMAIN_NAME] for the 9th time af"
type textarea "Me checking [URL][DOMAIN_NAME] for the 9th time af"
type input "140"
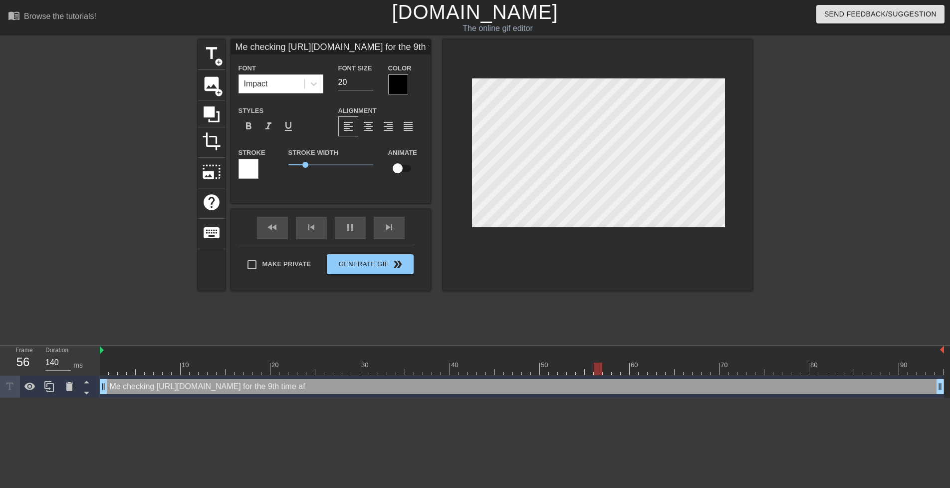
type input "Me checking [URL][DOMAIN_NAME] for the 9th time aft"
type textarea "Me checking [URL][DOMAIN_NAME] for the 9th time aft"
type input "60"
type input "Me checking [URL][DOMAIN_NAME] for the 9th time afte"
type textarea "Me checking [URL][DOMAIN_NAME] for the 9th time afte"
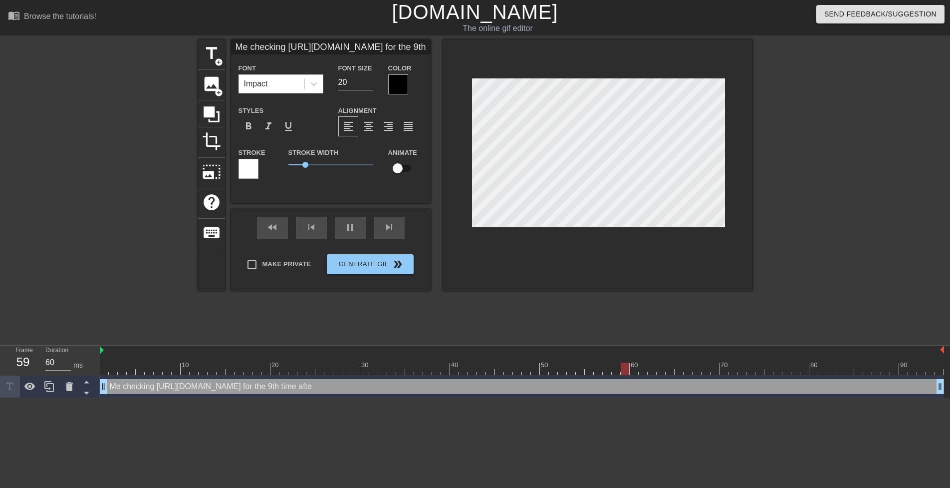
type input "70"
type input "Me checking [URL][DOMAIN_NAME] for the 9th time after"
type textarea "Me checking [URL][DOMAIN_NAME] for the 9th time after"
type input "60"
type input "Me checking [URL][DOMAIN_NAME] for the 9th time after"
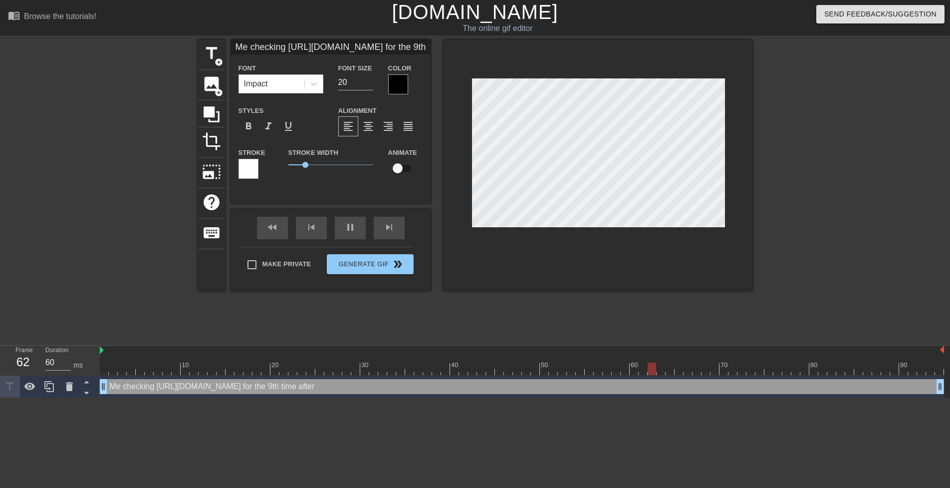
type textarea "Me checking [URL][DOMAIN_NAME] for the 9th time after"
type input "140"
type input "Me checking [URL][DOMAIN_NAME] for the 9th time after h"
type textarea "Me checking [URL][DOMAIN_NAME] for the 9th time after h"
type input "Me checking [URL][DOMAIN_NAME] for the 9th time after he"
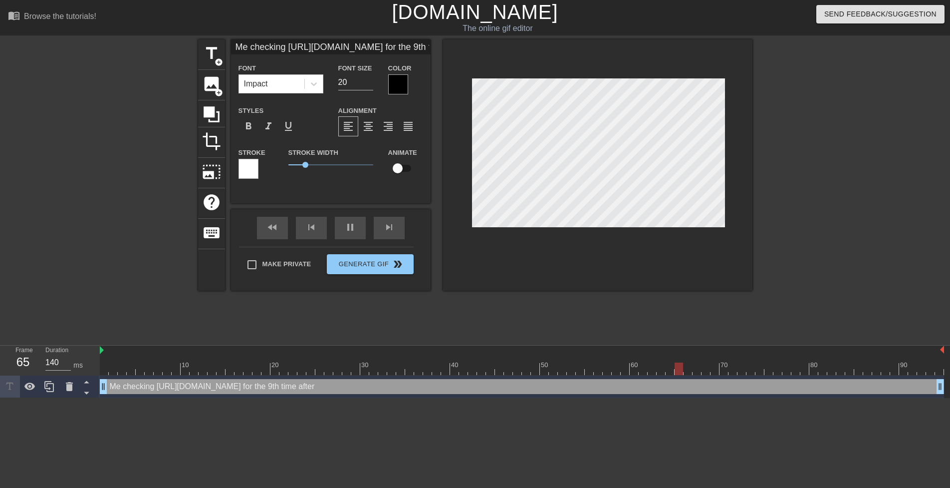
type textarea "Me checking [URL][DOMAIN_NAME] for the 9th time after he"
type input "140"
type input "Me checking [URL][DOMAIN_NAME] for the 9th time after he"
type textarea "Me checking [URL][DOMAIN_NAME] for the 9th time after he"
type input "70"
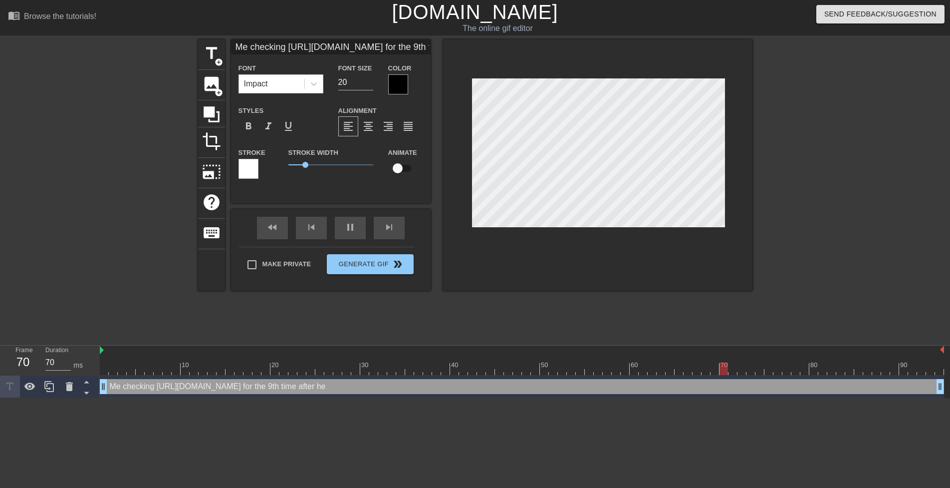
type input "Me checking [URL][DOMAIN_NAME] for the 9th time after he s"
type textarea "Me checking [URL][DOMAIN_NAME] for the 9th time after he s"
type input "60"
type input "Me checking [URL][DOMAIN_NAME] for the 9th time after he sa"
type textarea "Me checking [URL][DOMAIN_NAME] for the 9th time after he sa"
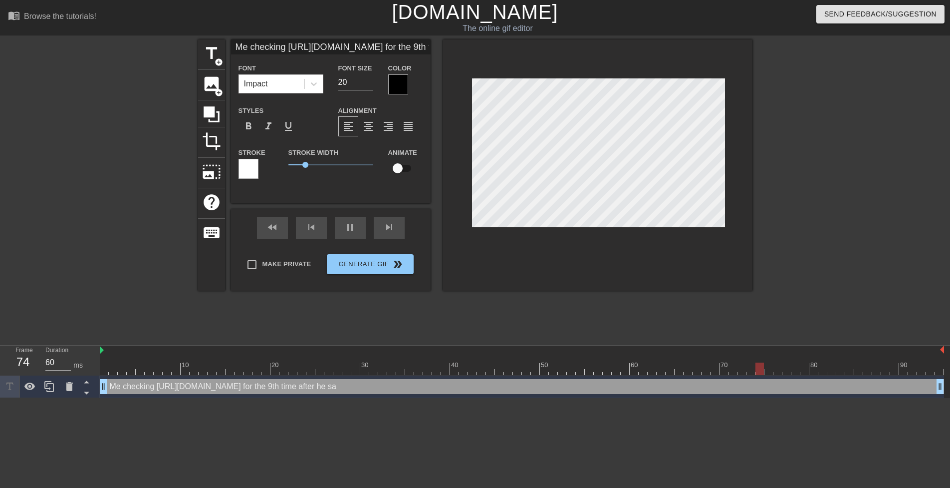
type input "70"
type input "Me checking [URL][DOMAIN_NAME] for the 9th time after he sai"
type textarea "Me checking [URL][DOMAIN_NAME] for the 9th time after he sai"
type input "Me checking [URL][DOMAIN_NAME] for the 9th time after he said"
type textarea "Me checking [URL][DOMAIN_NAME] for the 9th time after he said"
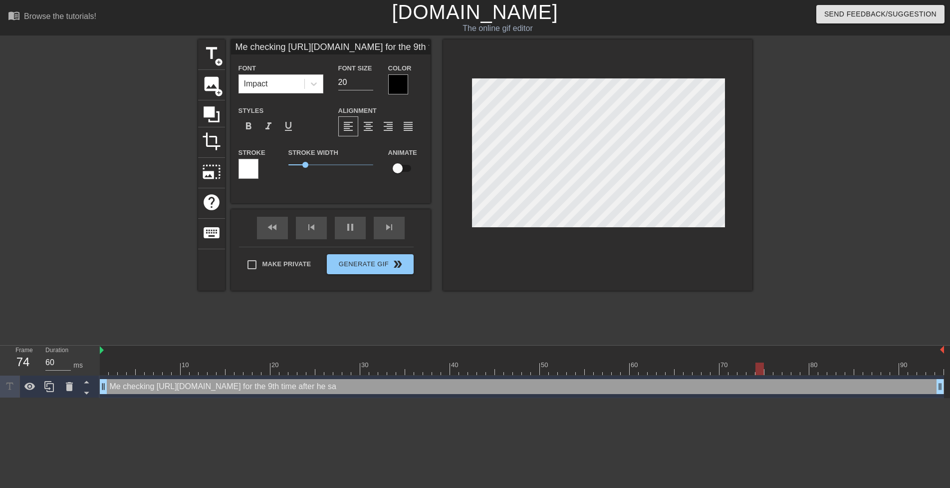
type input "70"
type input "Me checking [URL][DOMAIN_NAME] for the 9th time after he said"
type textarea "Me checking [URL][DOMAIN_NAME] for the 9th time after he said"
type input "140"
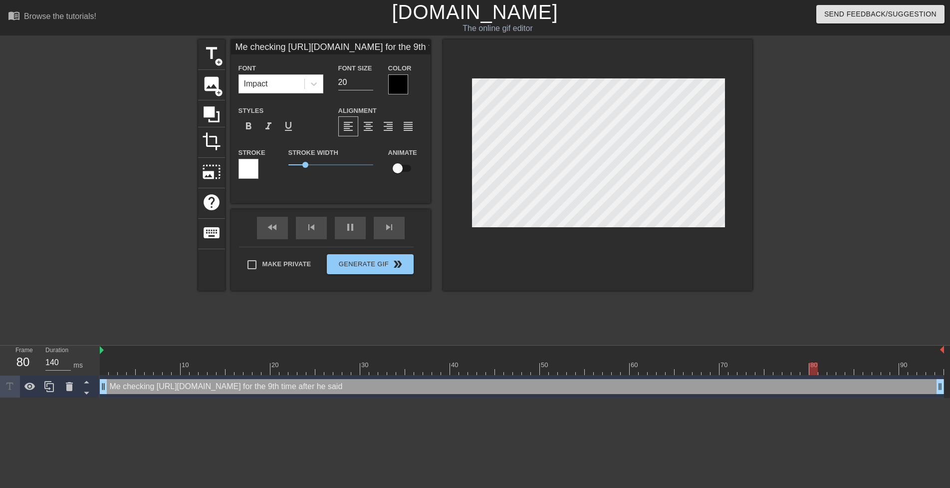
type input "Me checking [URL][DOMAIN_NAME] for the 9th time after he said h"
type textarea "Me checking [URL][DOMAIN_NAME] for the 9th time after he said h"
type input "140"
type input "Me checking [URL][DOMAIN_NAME] for the 9th time after he said he"
type textarea "Me checking [URL][DOMAIN_NAME] for the 9th time after he said he"
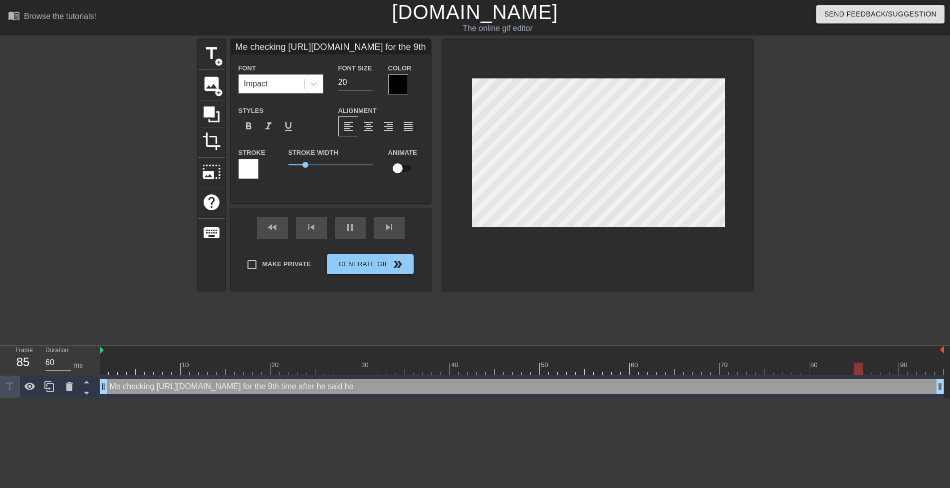
type input "70"
type input "Me checking [URL][DOMAIN_NAME] for the 9th time after he said h"
type textarea "Me checking [URL][DOMAIN_NAME] for the 9th time after he said h"
type input "60"
type input "Me checking [URL][DOMAIN_NAME] for the 9th time after he said"
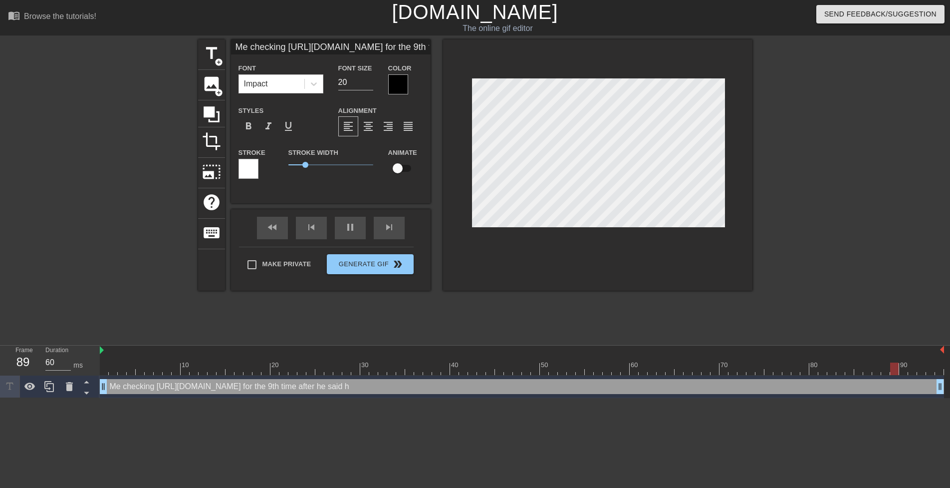
type textarea "Me checking [URL][DOMAIN_NAME] for the 9th time after he said"
type input "70"
type input "Me checking [URL][DOMAIN_NAME] for the 9th time after he said h"
type textarea "Me checking [URL][DOMAIN_NAME] for the 9th time after he said h"
type input "140"
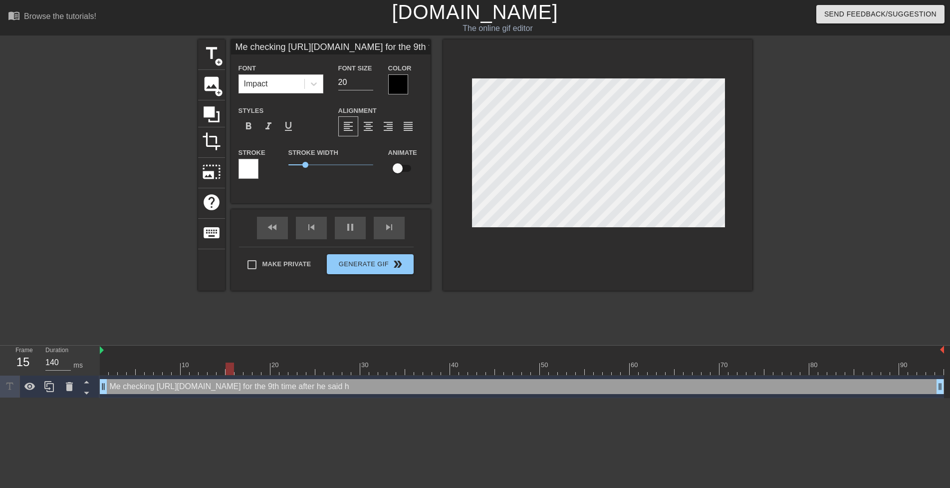
type input "Me checking [URL][DOMAIN_NAME] for the 9th time after he said he"
type textarea "Me checking [URL][DOMAIN_NAME] for the 9th time after he said he"
type input "60"
type input "Me checking [URL][DOMAIN_NAME] for the 9th time after he said h"
type textarea "Me checking [URL][DOMAIN_NAME] for the 9th time after he said h"
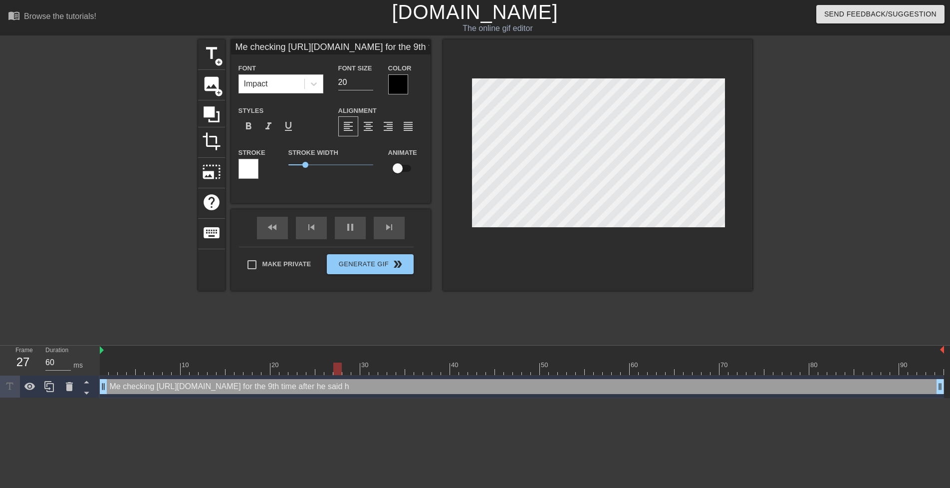
type input "140"
type input "Me checking [URL][DOMAIN_NAME] for the 9th time after he said he"
type textarea "Me checking [URL][DOMAIN_NAME] for the 9th time after he said he"
type input "70"
type input "Me checking [URL][DOMAIN_NAME] for the 9th time after he said he'"
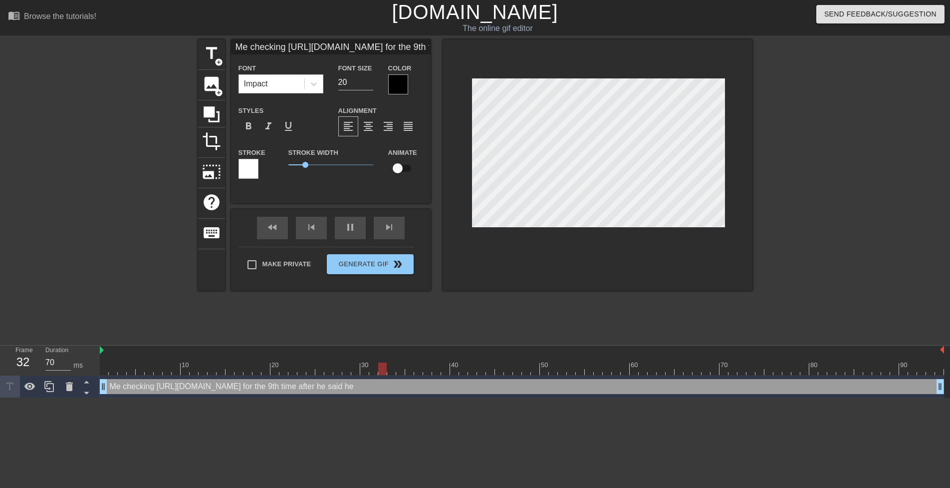
type textarea "Me checking [URL][DOMAIN_NAME] for the 9th time after he said he'"
type input "140"
type input "Me checking [URL][DOMAIN_NAME] for the 9th time after he said he'l"
type textarea "Me checking [URL][DOMAIN_NAME] for the 9th time after he said he'l"
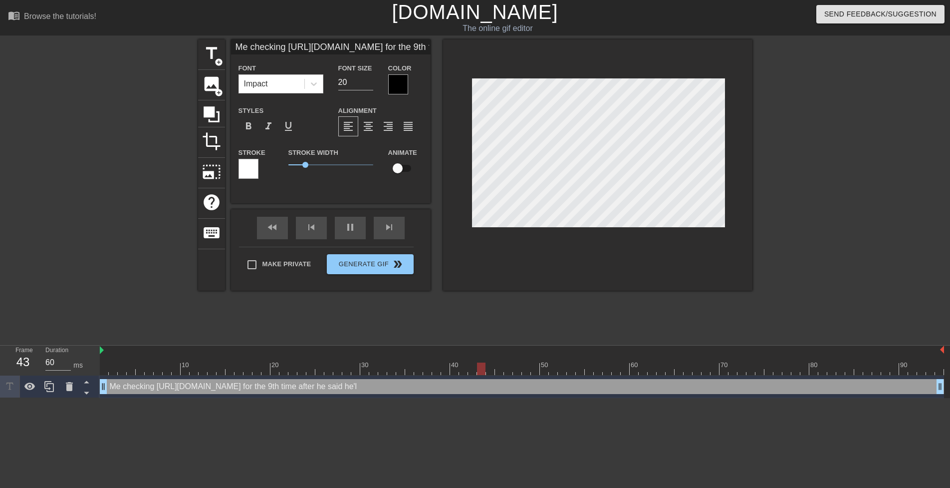
type input "70"
type input "Me checking [URL][DOMAIN_NAME] for the 9th time after he said he'll"
type textarea "Me checking [URL][DOMAIN_NAME] for the 9th time after he said he'll"
type input "70"
type input "Me checking [URL][DOMAIN_NAME] for the 9th time after he said he'll"
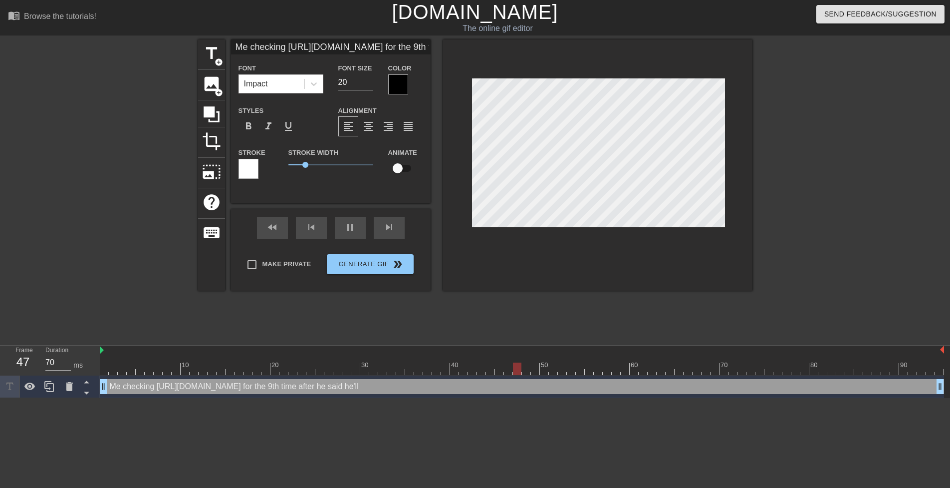
type textarea "Me checking [URL][DOMAIN_NAME] for the 9th time after he said he'll"
type input "60"
type input "Me checking [URL][DOMAIN_NAME] for the 9th time after he said he'll ""
type textarea "Me checking [URL][DOMAIN_NAME] for the 9th time after he said he'll ""
type input "70"
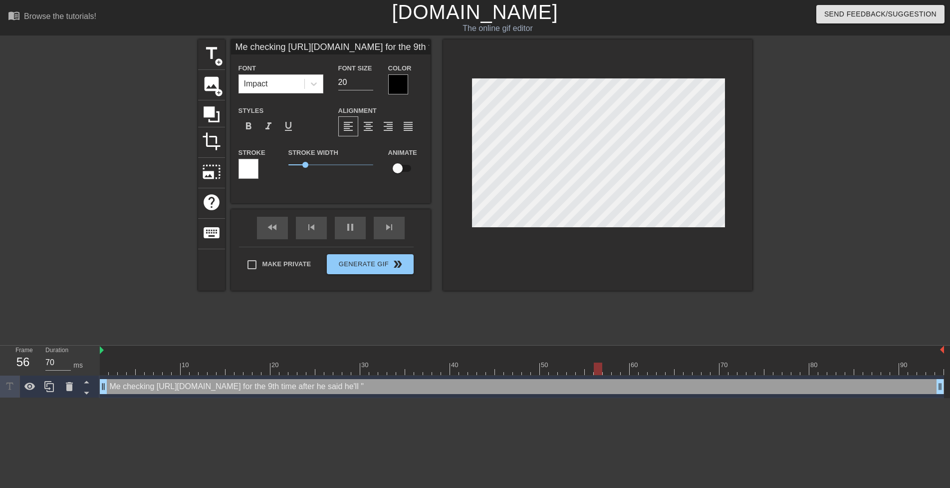
type input "Me checking [URL][DOMAIN_NAME] for the 9th time after he said he'll "b"
type textarea "Me checking [URL][DOMAIN_NAME] for the 9th time after he said he'll "b"
type input "60"
type input "Me checking [URL][DOMAIN_NAME] for the 9th time after he said he'll "be"
type textarea "Me checking [URL][DOMAIN_NAME] for the 9th time after he said he'll "be"
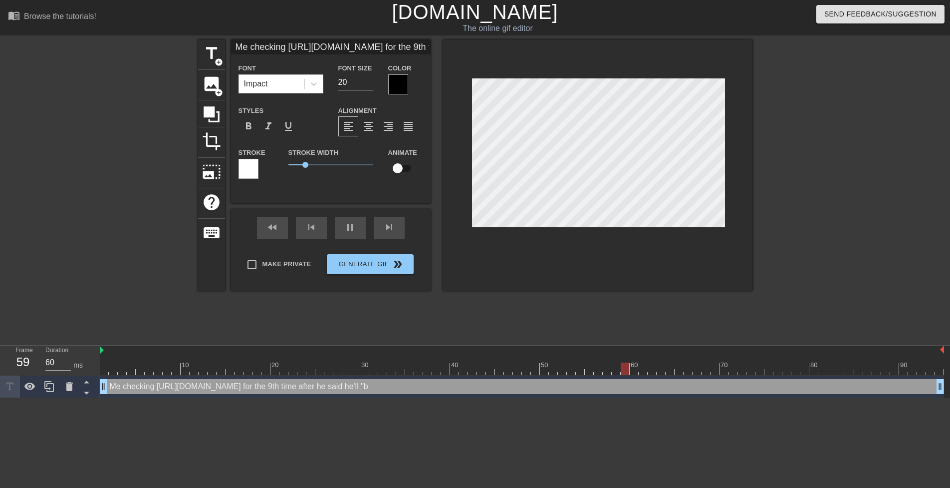
type input "70"
type input "Me checking [URL][DOMAIN_NAME] for the 9th time after he said he'll "be"
type textarea "Me checking [URL][DOMAIN_NAME] for the 9th time after he said he'll "be"
type input "60"
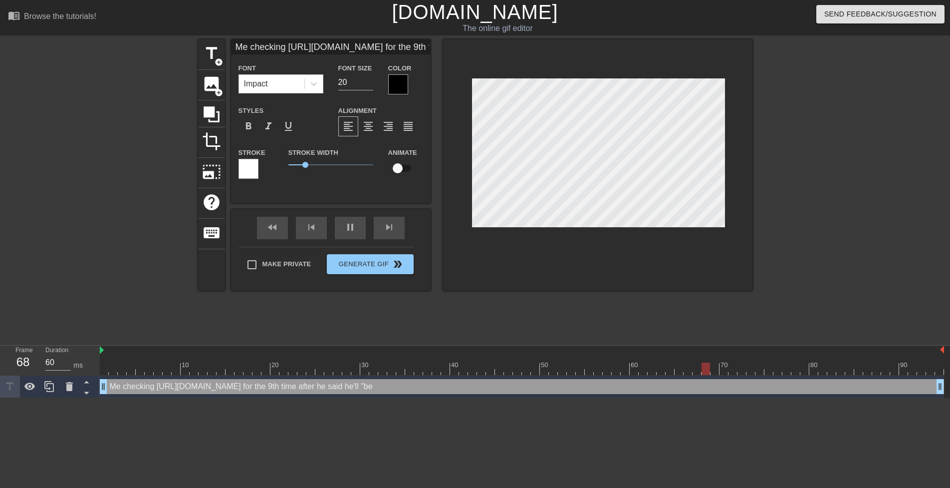
type input "Me checking [URL][DOMAIN_NAME] for the 9th time after he said he'll "be l"
type textarea "Me checking [URL][DOMAIN_NAME] for the 9th time after he said he'll "be l"
type input "70"
type input "Me checking [URL][DOMAIN_NAME] for the 9th time after he said he'll "be li"
type textarea "Me checking [URL][DOMAIN_NAME] for the 9th time after he said he'll "be li"
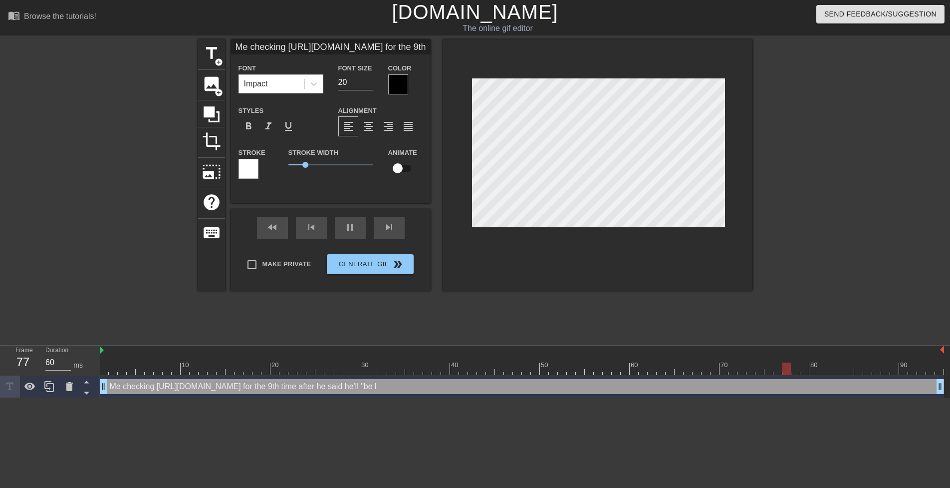
type input "140"
type input "Me checking [URL][DOMAIN_NAME] for the 9th time after he said he'll "be lie"
type textarea "Me checking [URL][DOMAIN_NAME] for the 9th time after he said he'll "be lie"
type input "Me checking [URL][DOMAIN_NAME] for the 9th time after he said he'll "be liev"
type textarea "Me checking [URL][DOMAIN_NAME] for the 9th time after he said he'll "be liev"
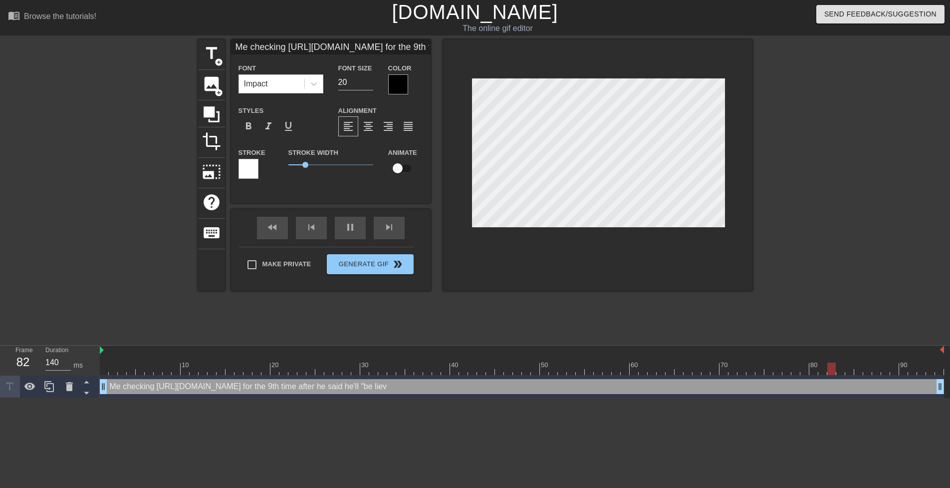
type input "60"
type input "Me checking [URL][DOMAIN_NAME] for the 9th time after he said he'll "be lie"
type textarea "Me checking [URL][DOMAIN_NAME] for the 9th time after he said he'll "be lie"
type input "70"
type input "Me checking [URL][DOMAIN_NAME] for the 9th time after he said he'll "be li"
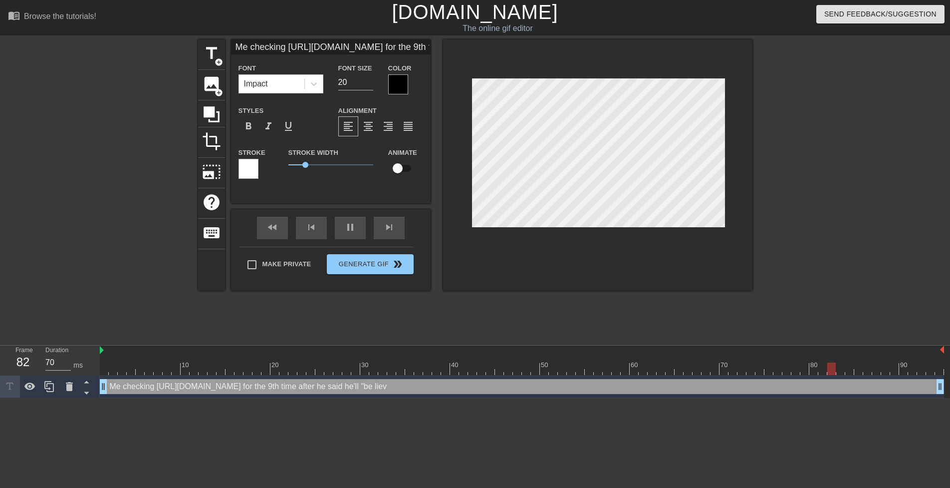
type textarea "Me checking [URL][DOMAIN_NAME] for the 9th time after he said he'll "be li"
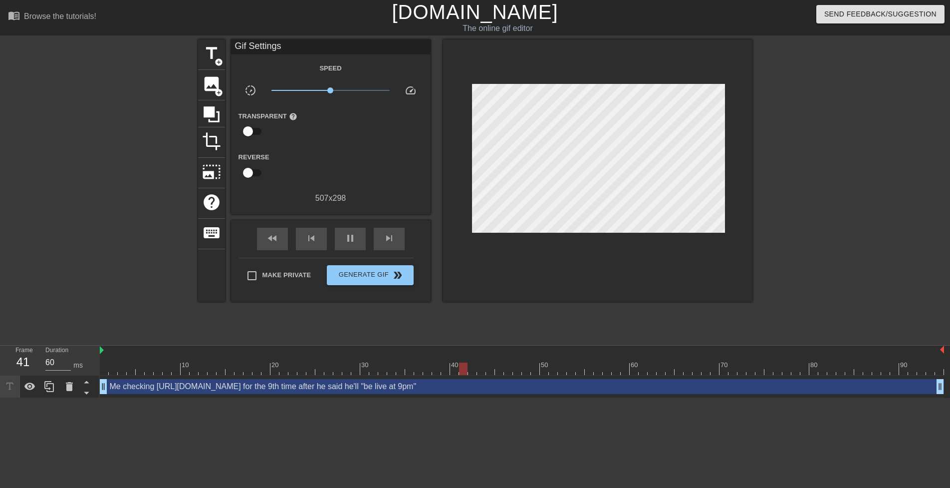
click at [779, 113] on div at bounding box center [840, 188] width 150 height 299
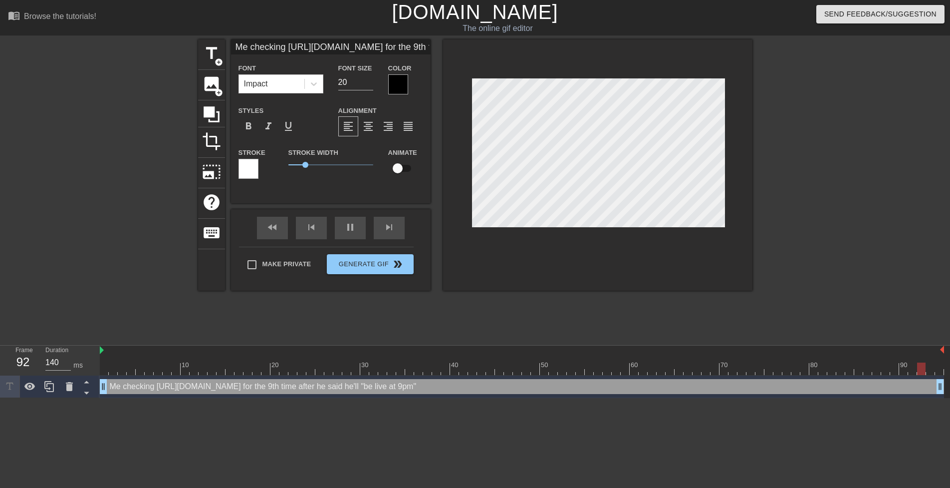
click at [396, 77] on div at bounding box center [398, 84] width 20 height 20
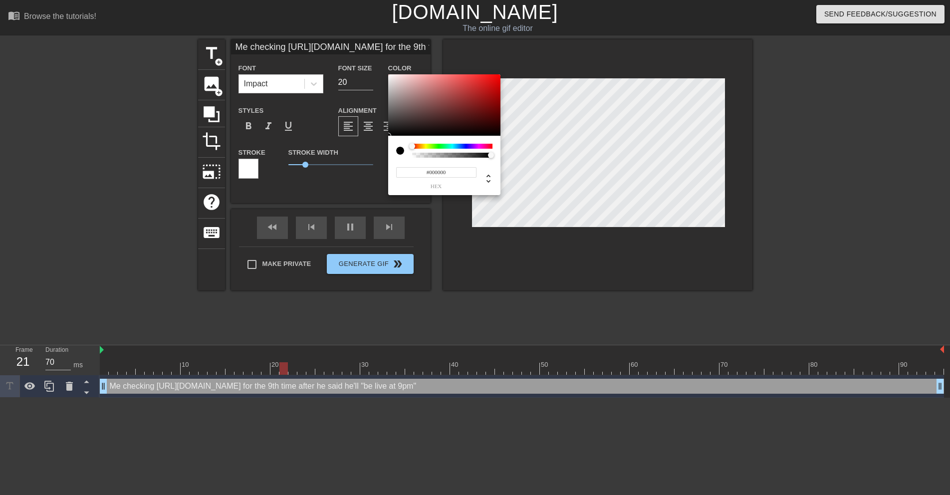
drag, startPoint x: 404, startPoint y: 110, endPoint x: 386, endPoint y: 143, distance: 37.3
click at [386, 143] on div "#000000 hex" at bounding box center [475, 247] width 950 height 495
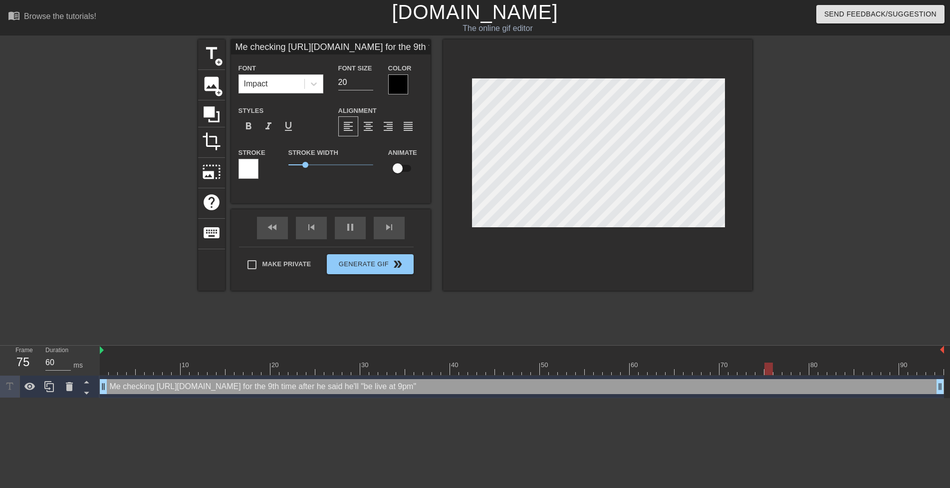
click at [255, 168] on div at bounding box center [249, 169] width 20 height 20
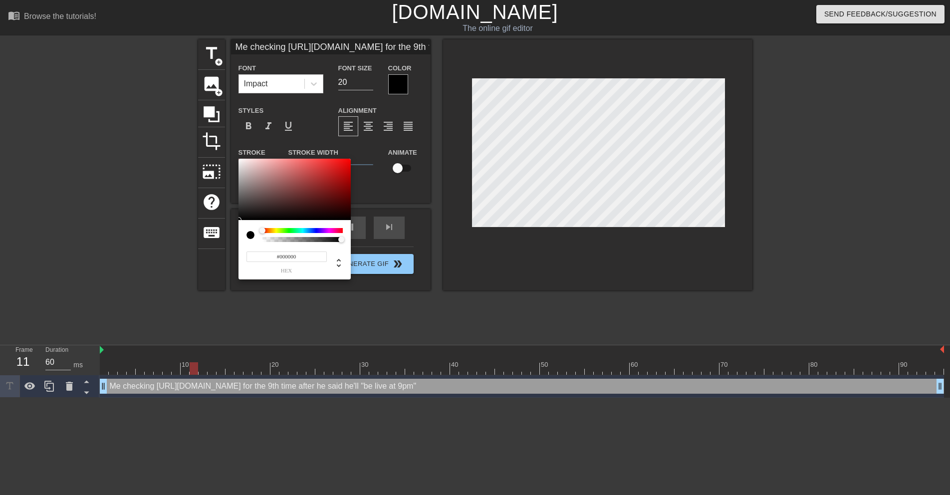
drag, startPoint x: 260, startPoint y: 201, endPoint x: 303, endPoint y: 211, distance: 45.0
click at [234, 236] on div "#000000 hex" at bounding box center [475, 247] width 950 height 495
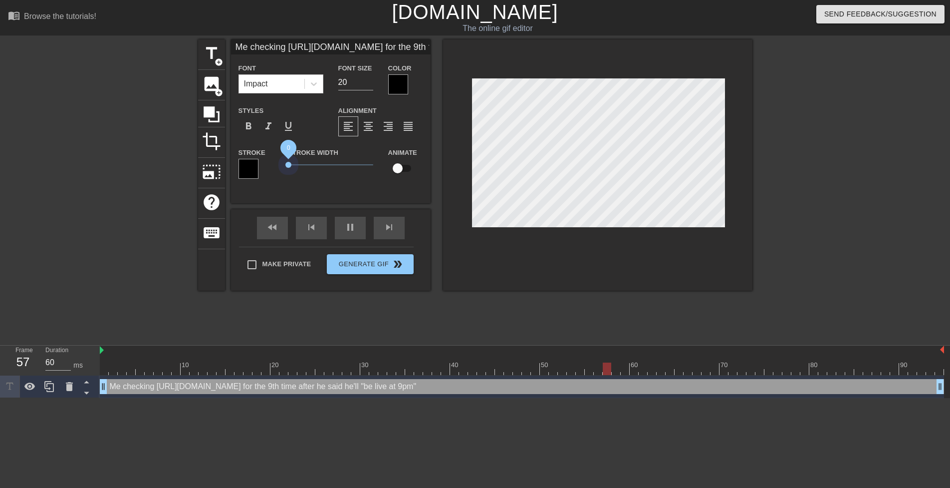
drag, startPoint x: 306, startPoint y: 164, endPoint x: 254, endPoint y: 167, distance: 52.0
click at [254, 167] on div "Stroke Stroke Width 0 Animate" at bounding box center [331, 166] width 200 height 41
click at [368, 130] on span "format_align_center" at bounding box center [368, 126] width 12 height 12
click at [128, 155] on div at bounding box center [111, 188] width 150 height 299
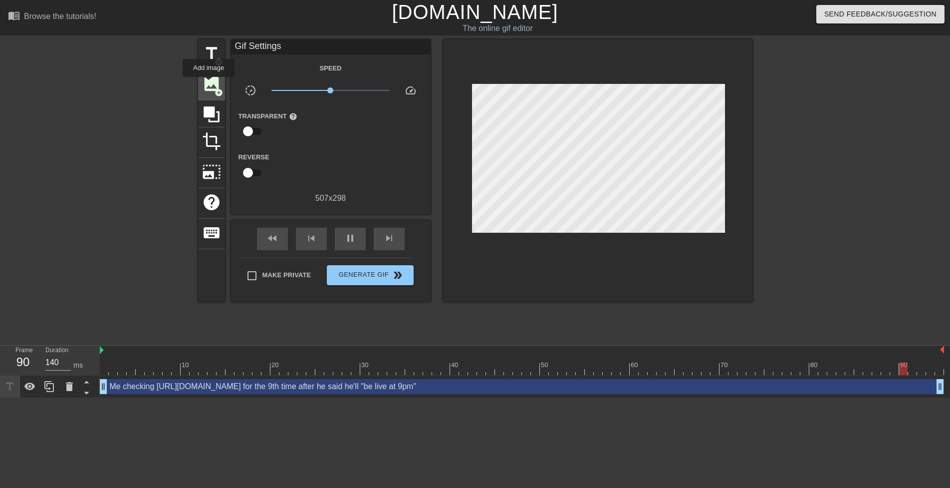
click at [209, 90] on span "image" at bounding box center [211, 83] width 19 height 19
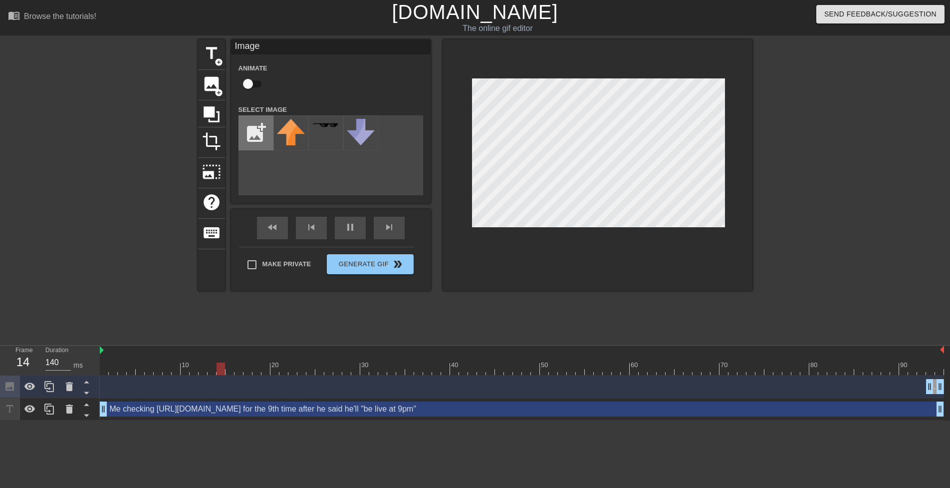
click at [250, 132] on input "file" at bounding box center [256, 133] width 34 height 34
click at [294, 131] on img at bounding box center [291, 127] width 28 height 16
click at [296, 126] on img at bounding box center [291, 127] width 28 height 16
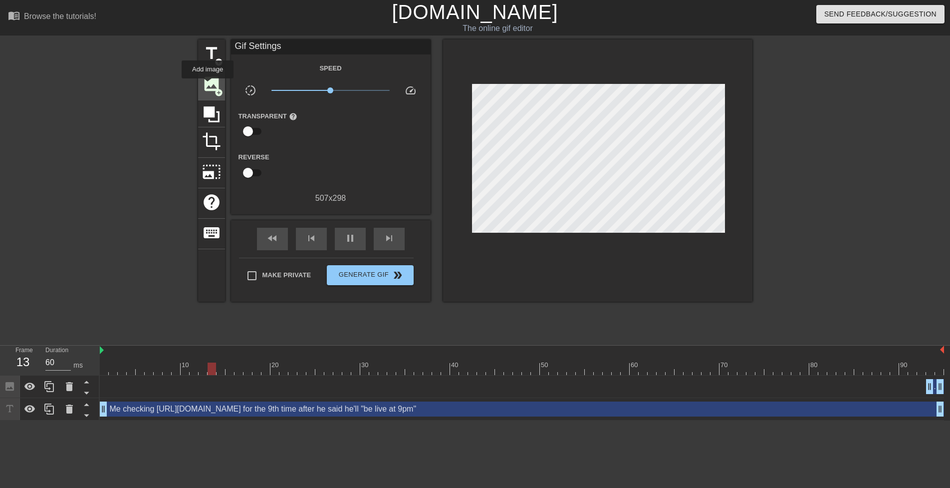
click at [206, 85] on span "image" at bounding box center [211, 83] width 19 height 19
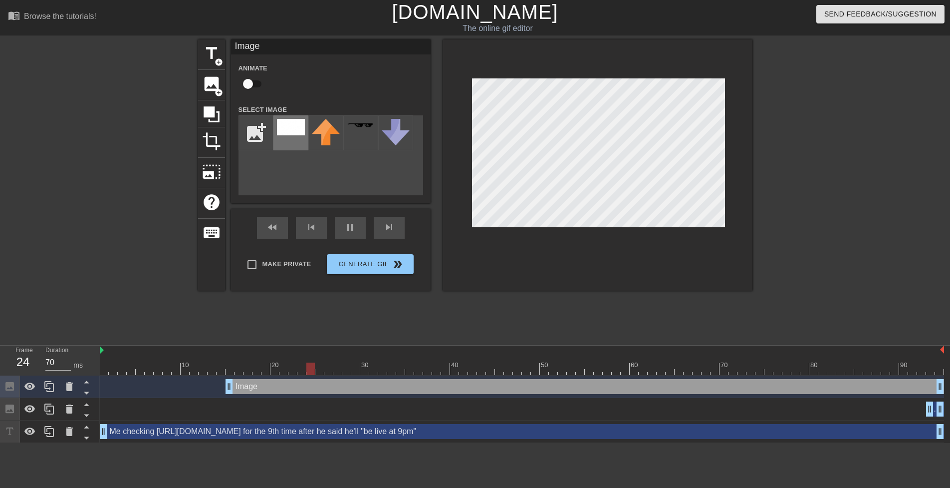
click at [293, 131] on img at bounding box center [291, 127] width 28 height 16
click at [642, 248] on div at bounding box center [597, 164] width 309 height 251
drag, startPoint x: 232, startPoint y: 388, endPoint x: 86, endPoint y: 377, distance: 146.6
click at [86, 377] on div "Frame 1 Duration 60 ms 10 20 30 40 50 60 70 80 90 Image drag_handle drag_handle…" at bounding box center [475, 393] width 950 height 97
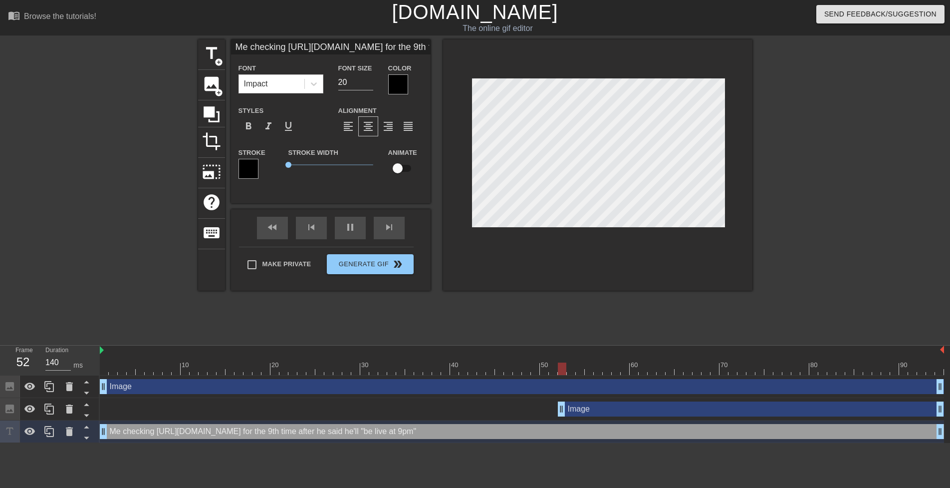
drag, startPoint x: 930, startPoint y: 409, endPoint x: 582, endPoint y: 412, distance: 347.9
click at [70, 406] on icon at bounding box center [69, 408] width 7 height 9
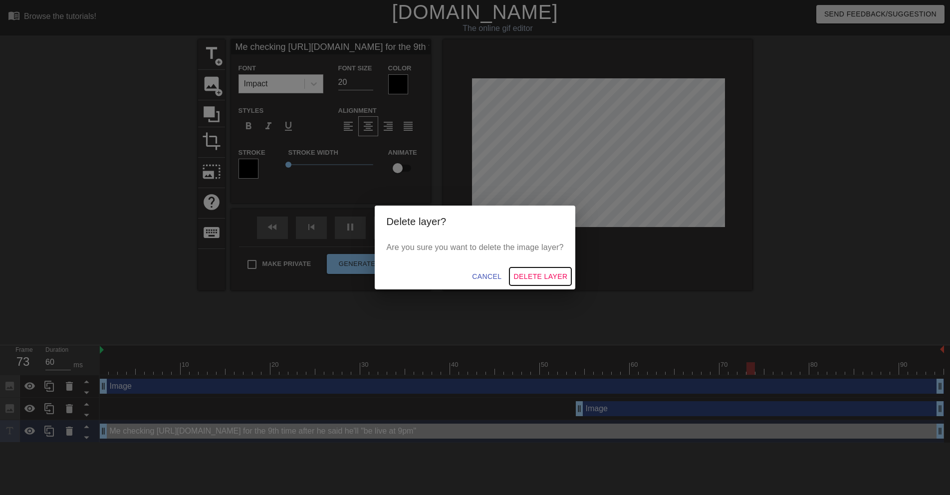
click at [548, 275] on span "Delete Layer" at bounding box center [541, 277] width 54 height 12
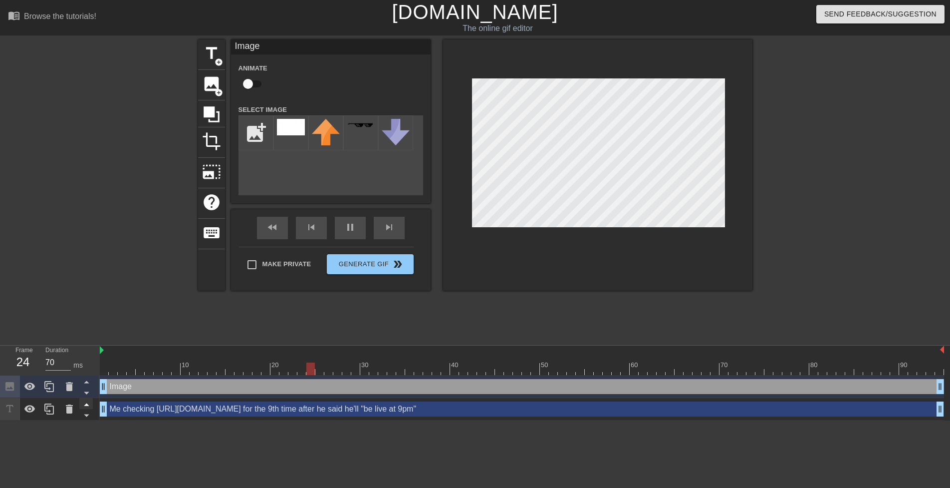
click at [86, 403] on icon at bounding box center [86, 404] width 12 height 12
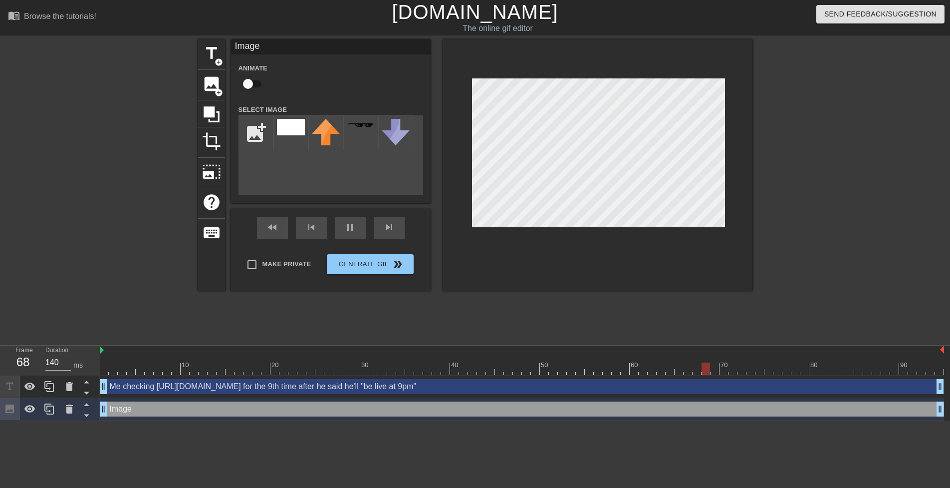
click at [565, 61] on div at bounding box center [597, 164] width 309 height 251
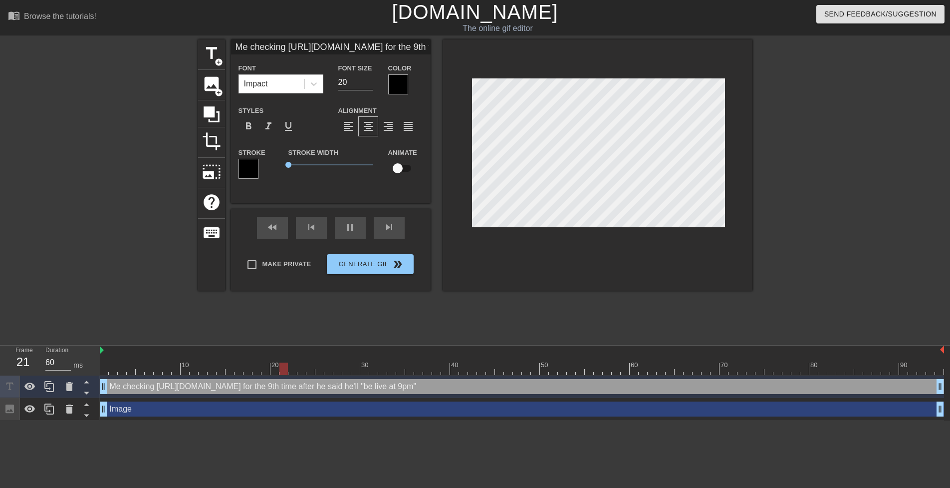
click at [806, 127] on div at bounding box center [840, 188] width 150 height 299
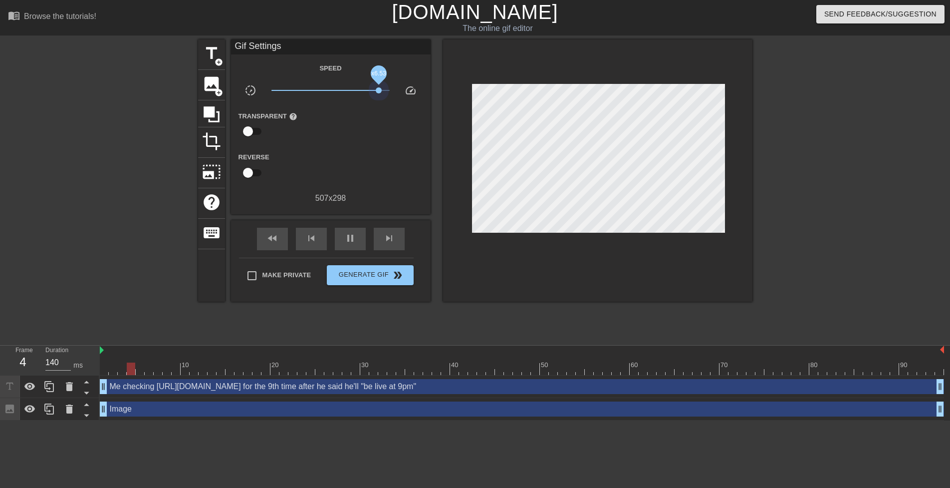
drag, startPoint x: 330, startPoint y: 91, endPoint x: 379, endPoint y: 94, distance: 48.5
click at [379, 94] on span "x6.53" at bounding box center [331, 90] width 118 height 12
click at [250, 174] on input "checkbox" at bounding box center [248, 172] width 57 height 19
drag, startPoint x: 250, startPoint y: 174, endPoint x: 250, endPoint y: 160, distance: 14.0
click at [250, 174] on input "checkbox" at bounding box center [257, 172] width 57 height 19
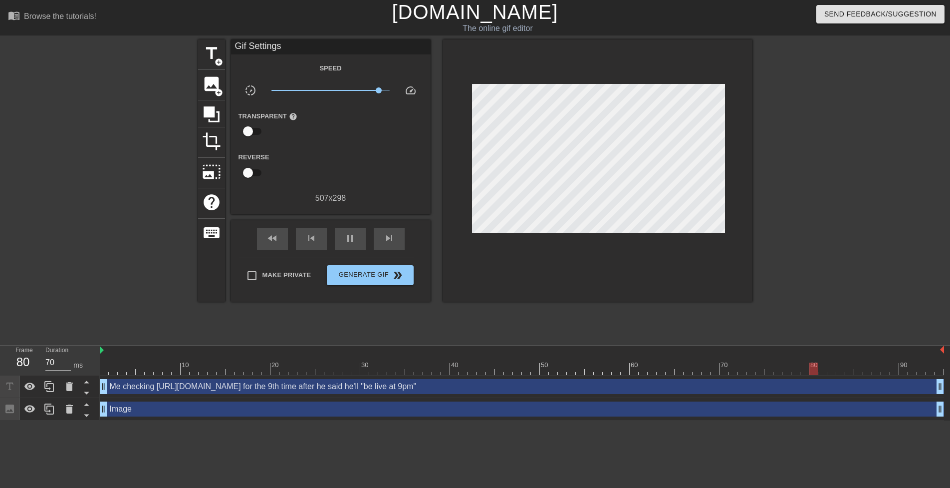
click at [249, 126] on input "checkbox" at bounding box center [248, 131] width 57 height 19
click at [250, 128] on input "checkbox" at bounding box center [257, 131] width 57 height 19
drag, startPoint x: 378, startPoint y: 89, endPoint x: 357, endPoint y: 90, distance: 21.0
click at [357, 90] on span "x2.82" at bounding box center [357, 90] width 6 height 6
click at [771, 116] on div at bounding box center [840, 188] width 150 height 299
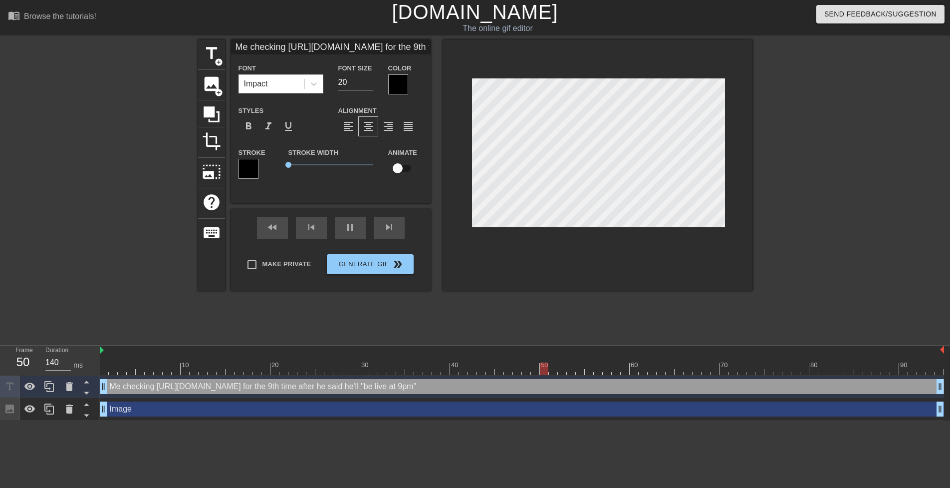
scroll to position [1, 12]
click at [751, 111] on div at bounding box center [597, 164] width 309 height 251
click at [810, 100] on div at bounding box center [840, 188] width 150 height 299
click at [821, 105] on div at bounding box center [840, 188] width 150 height 299
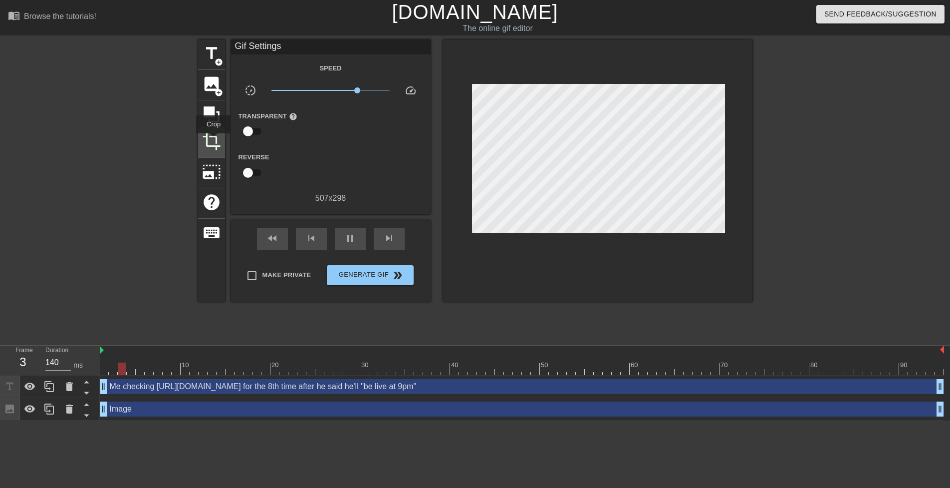
click at [214, 140] on span "crop" at bounding box center [211, 141] width 19 height 19
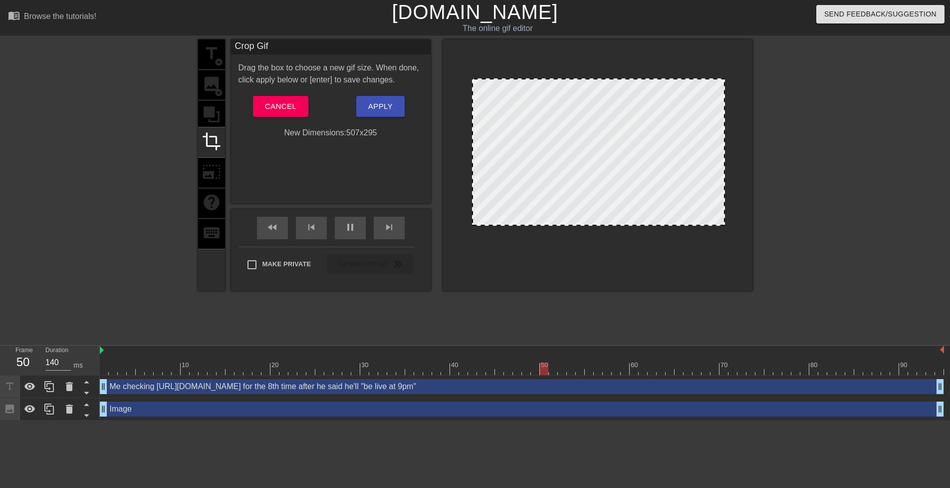
click at [693, 225] on div at bounding box center [598, 224] width 251 height 5
click at [381, 102] on span "Apply" at bounding box center [380, 106] width 24 height 13
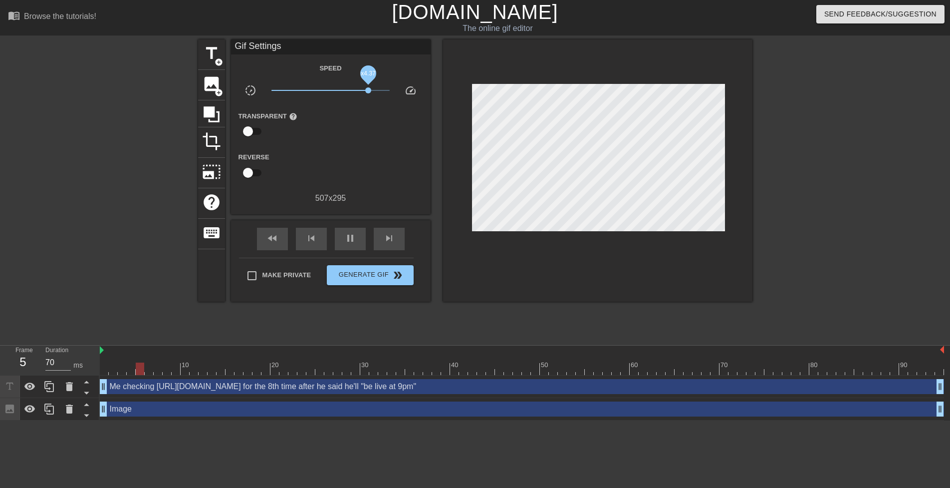
drag, startPoint x: 360, startPoint y: 88, endPoint x: 368, endPoint y: 90, distance: 8.2
click at [368, 90] on span "x4.37" at bounding box center [331, 90] width 118 height 12
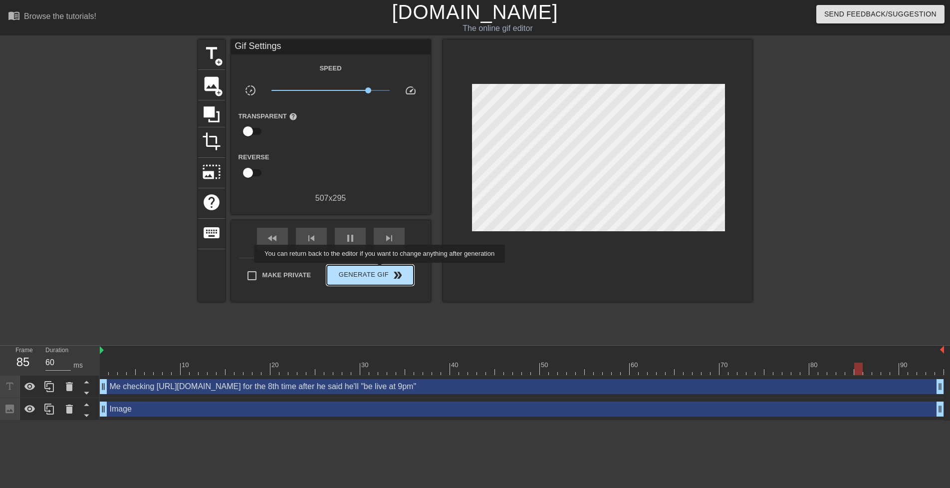
click at [381, 270] on span "Generate Gif double_arrow" at bounding box center [370, 275] width 78 height 12
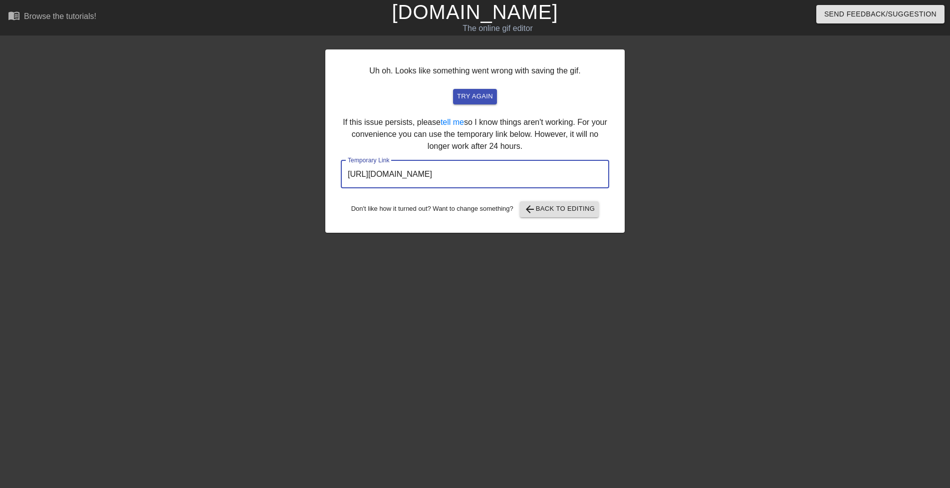
drag, startPoint x: 561, startPoint y: 179, endPoint x: 286, endPoint y: 198, distance: 276.2
click at [286, 198] on div "Uh oh. Looks like something went wrong with saving the gif. try again If this i…" at bounding box center [475, 188] width 950 height 299
click at [480, 90] on button "try again" at bounding box center [475, 96] width 44 height 15
